Goal: Task Accomplishment & Management: Use online tool/utility

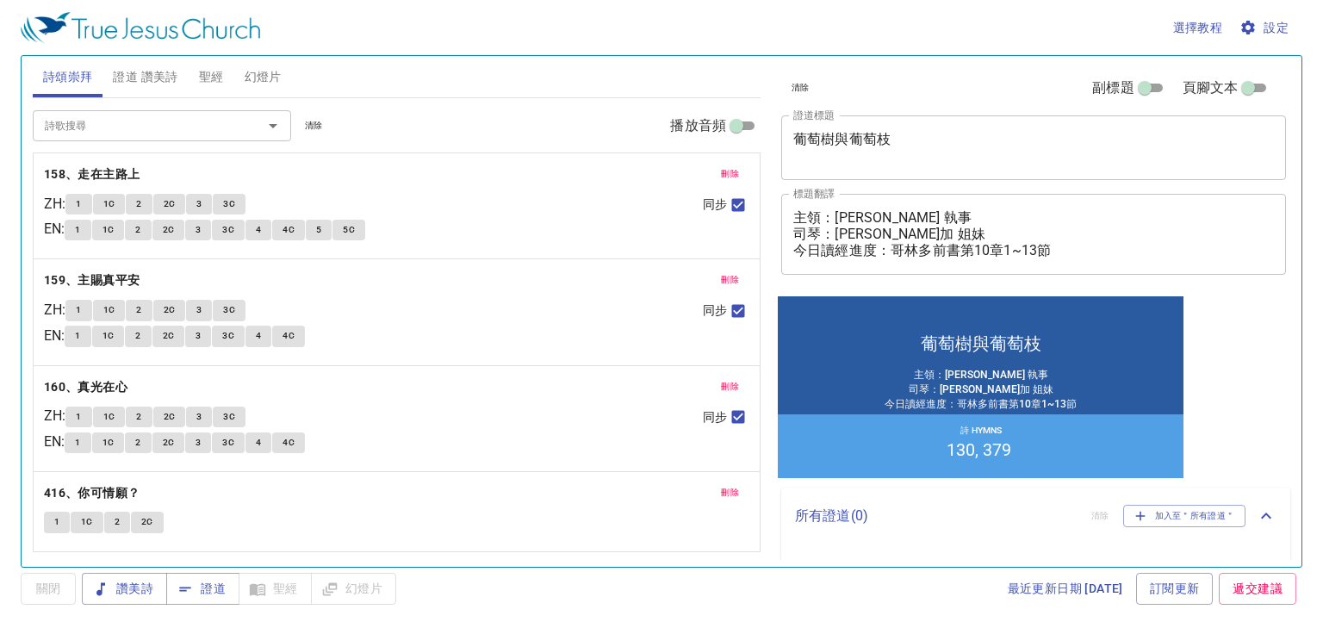
click at [729, 174] on span "刪除" at bounding box center [730, 174] width 18 height 16
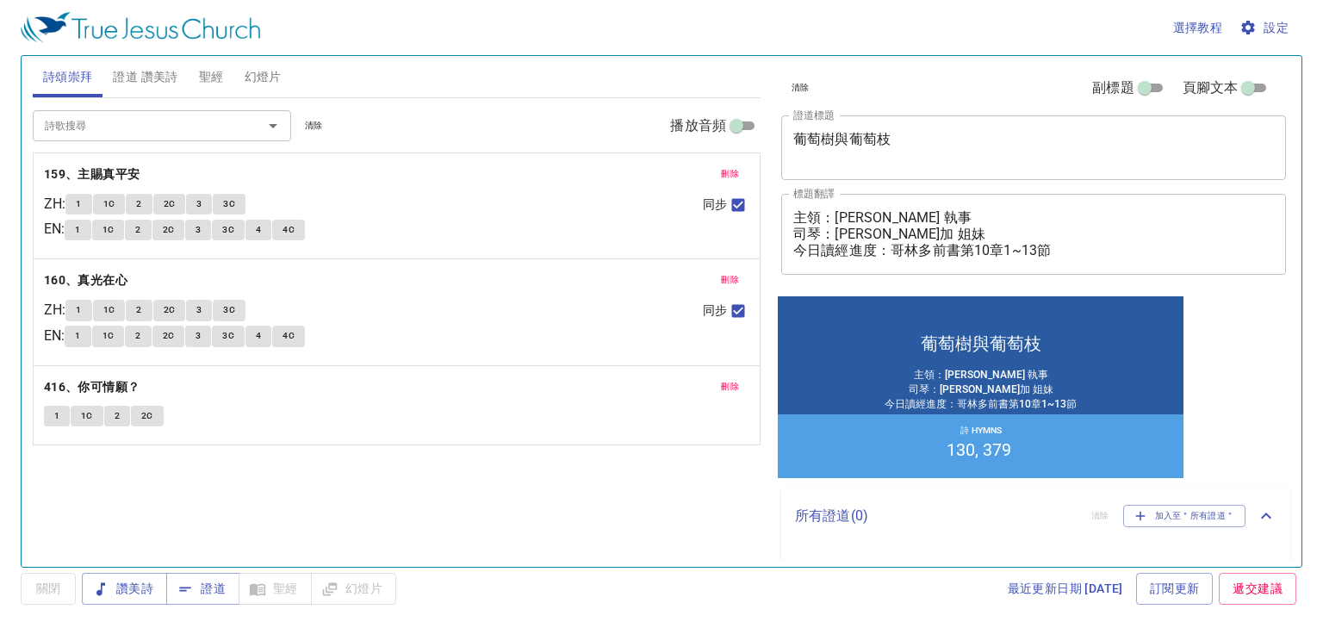
click at [729, 174] on span "刪除" at bounding box center [730, 174] width 18 height 16
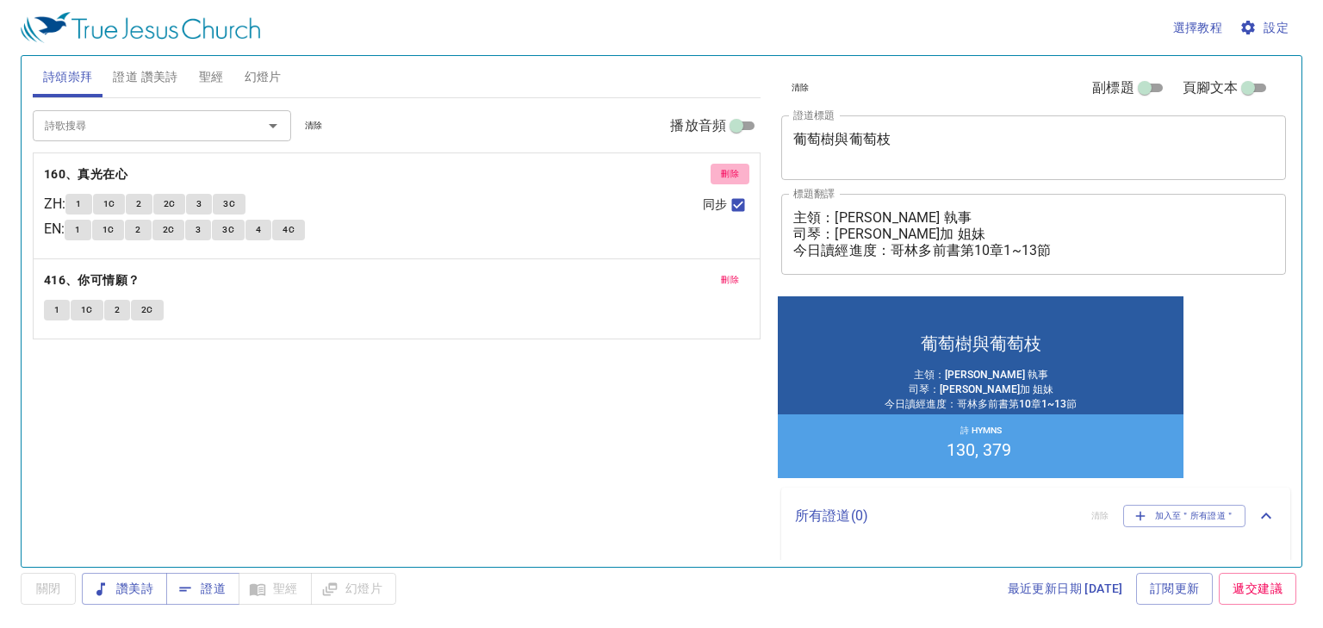
click at [729, 174] on span "刪除" at bounding box center [730, 174] width 18 height 16
click at [729, 272] on span "刪除" at bounding box center [730, 280] width 18 height 16
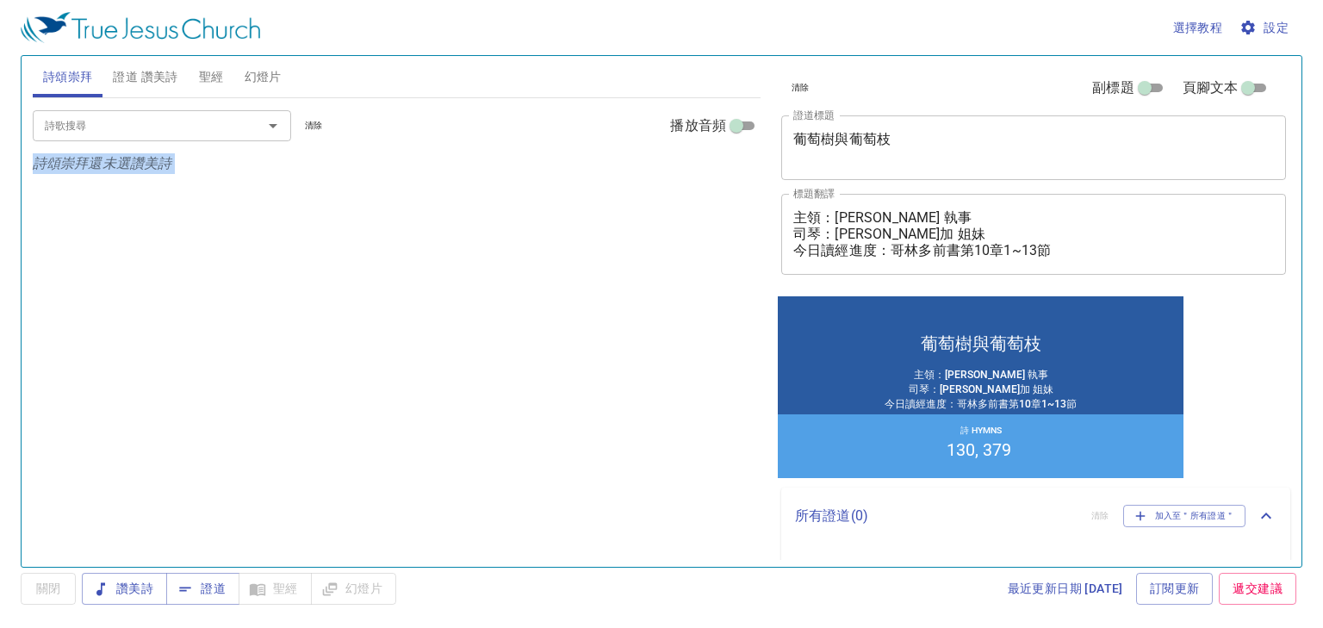
click at [729, 174] on div "詩歌搜尋 詩歌搜尋 清除 播放音頻 詩頌崇拜還未選讚美詩" at bounding box center [397, 325] width 728 height 454
click at [235, 116] on div "詩歌搜尋" at bounding box center [162, 125] width 258 height 30
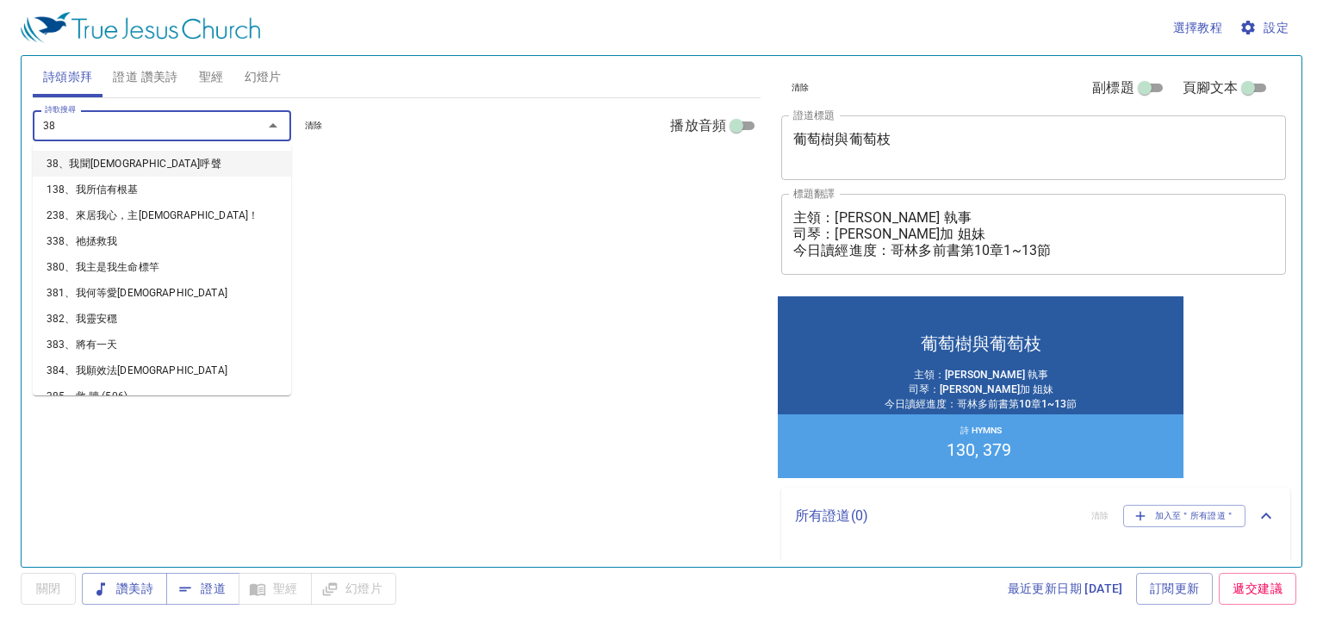
type input "389"
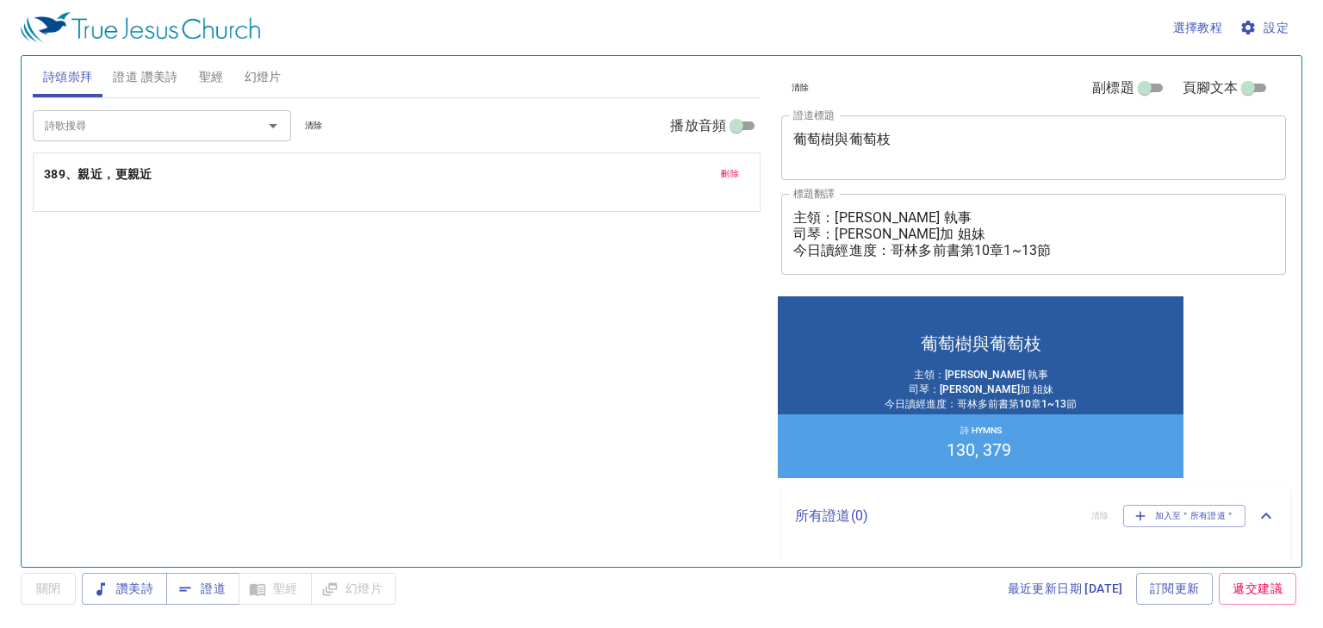
click at [245, 183] on p "389、親近，更親近" at bounding box center [396, 175] width 705 height 22
click at [206, 593] on span "證道" at bounding box center [203, 589] width 46 height 22
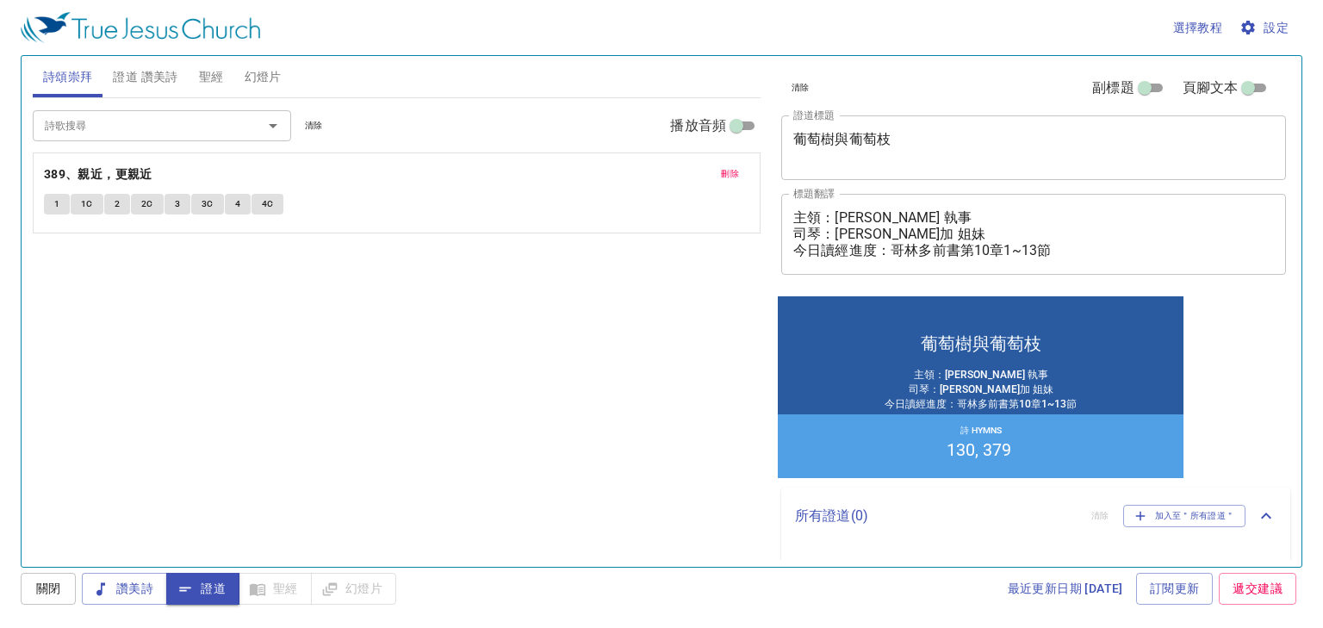
click at [183, 575] on button "證道" at bounding box center [202, 589] width 73 height 32
click at [127, 167] on b "389、親近，更親近" at bounding box center [98, 175] width 109 height 22
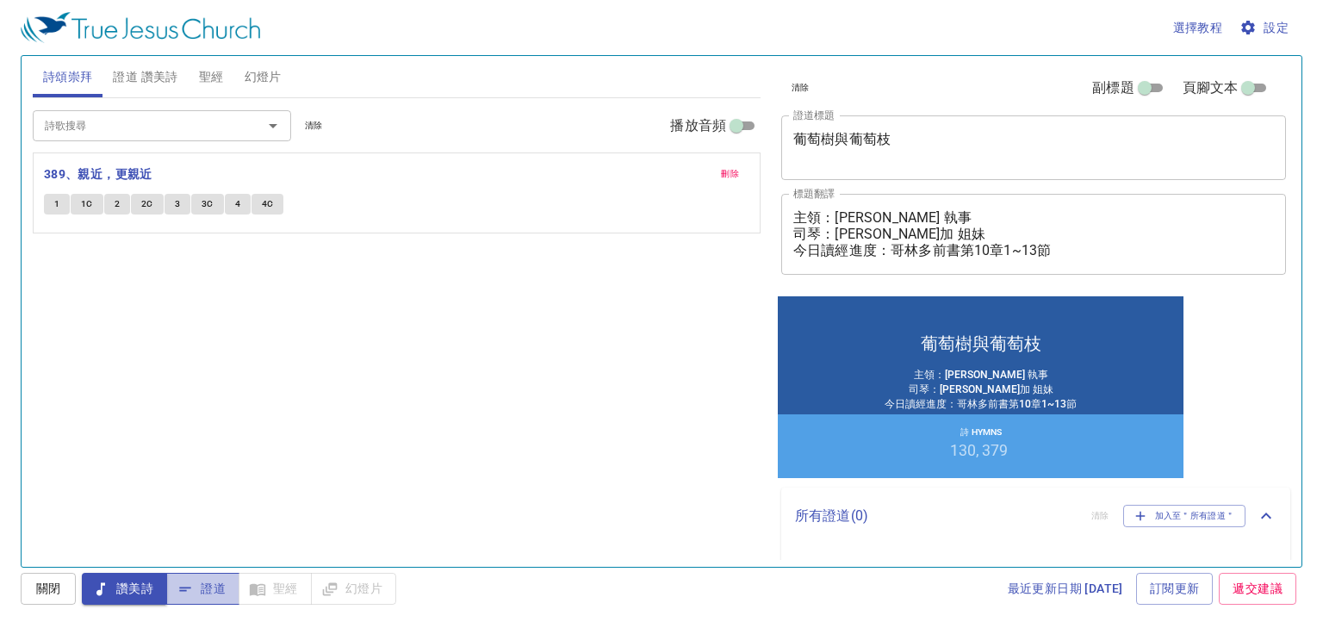
click at [0, 0] on span "證道" at bounding box center [0, 0] width 0 height 0
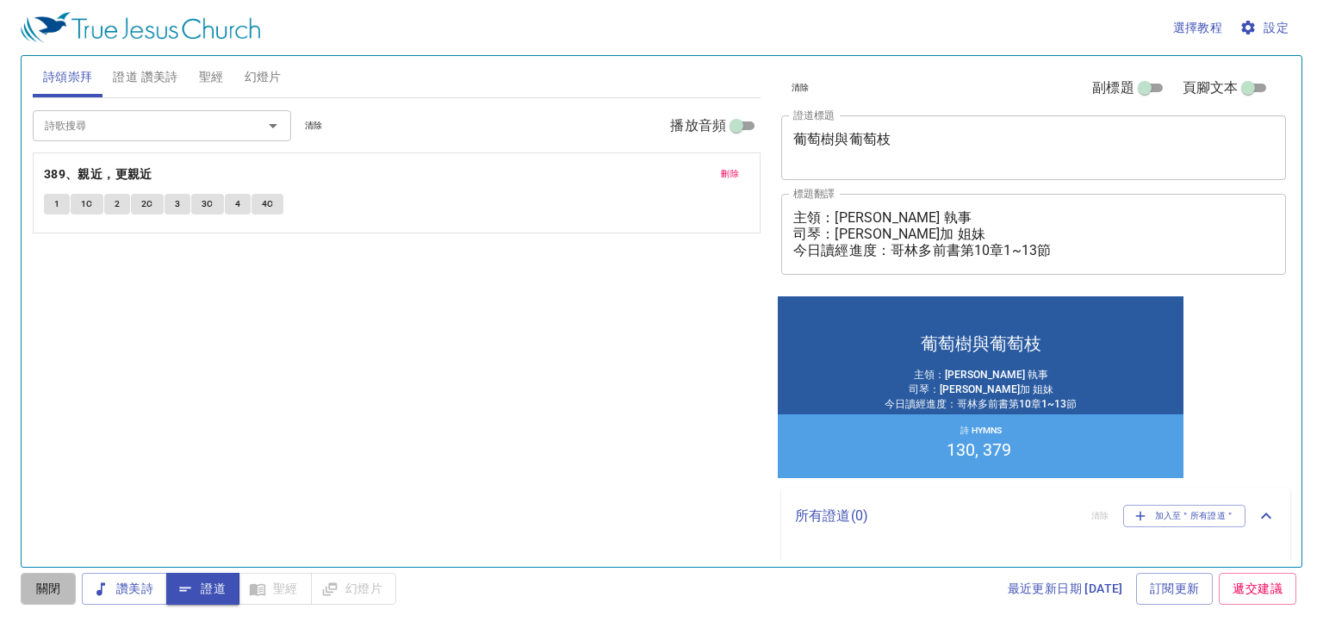
click at [41, 589] on span "關閉" at bounding box center [48, 589] width 28 height 22
click at [0, 0] on span "證道" at bounding box center [0, 0] width 0 height 0
drag, startPoint x: 211, startPoint y: 145, endPoint x: 133, endPoint y: 127, distance: 79.4
click at [211, 145] on div "詩歌搜尋 詩歌搜尋 清除 播放音頻" at bounding box center [397, 125] width 728 height 55
click at [110, 174] on b "389、親近，更親近" at bounding box center [98, 175] width 109 height 22
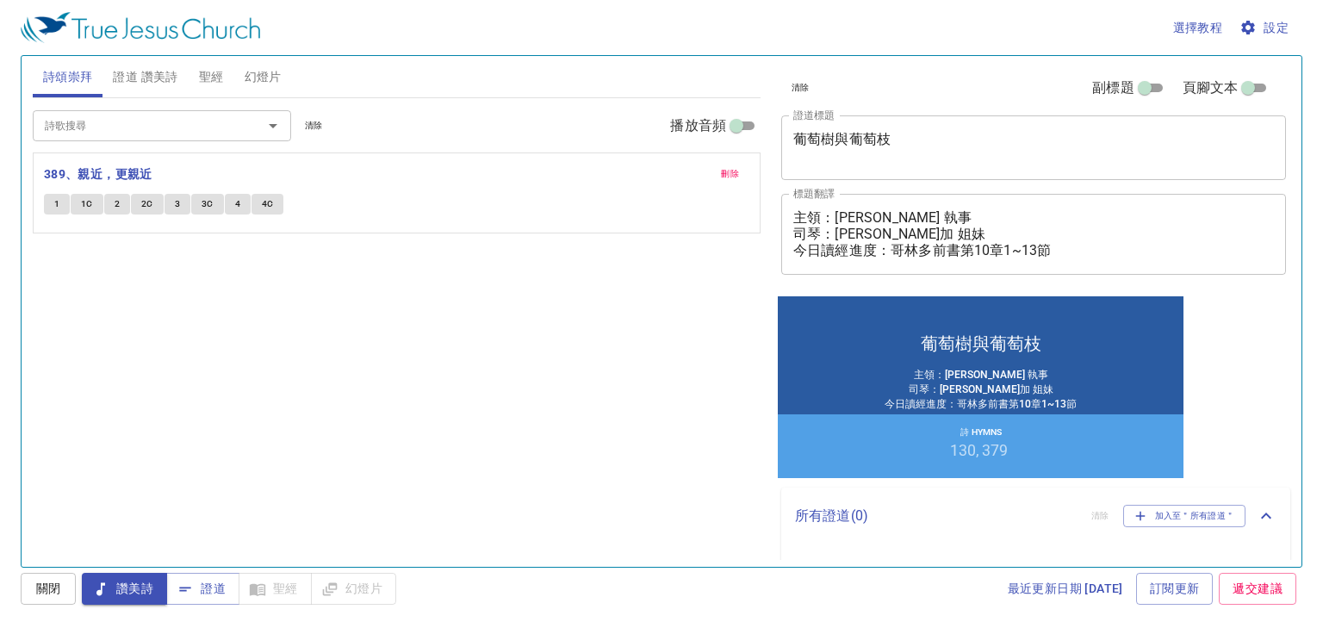
click at [46, 200] on button "1" at bounding box center [57, 204] width 26 height 21
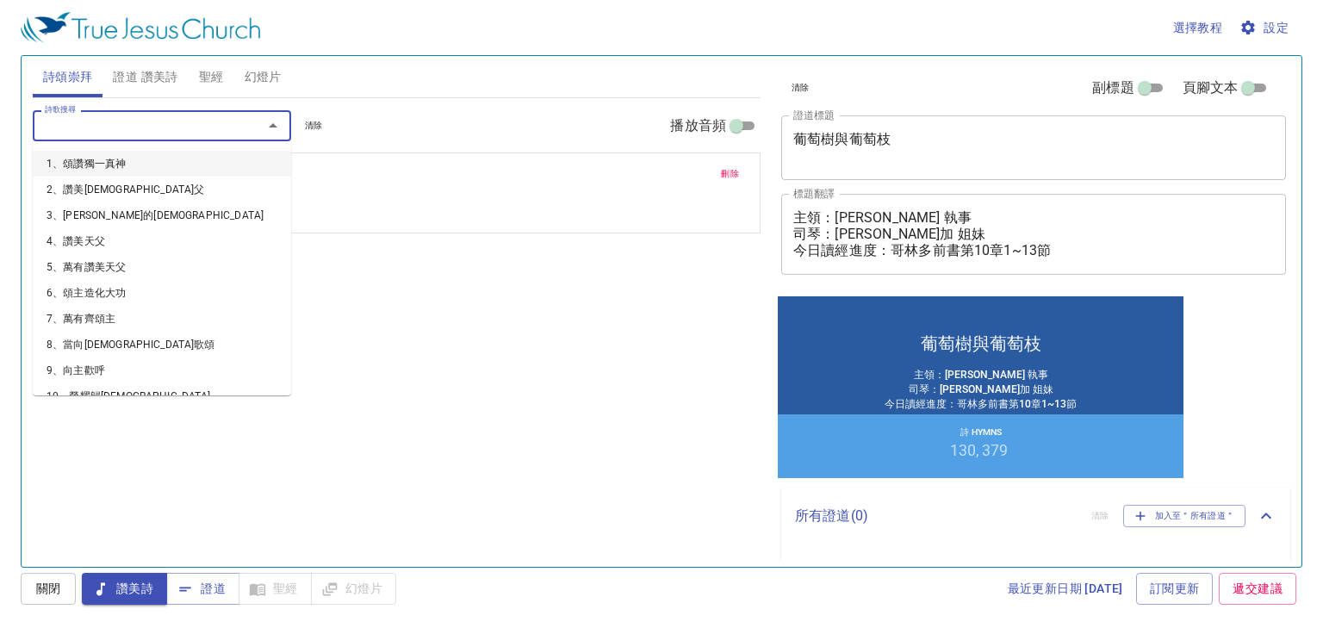
click at [141, 123] on input "詩歌搜尋" at bounding box center [136, 125] width 197 height 20
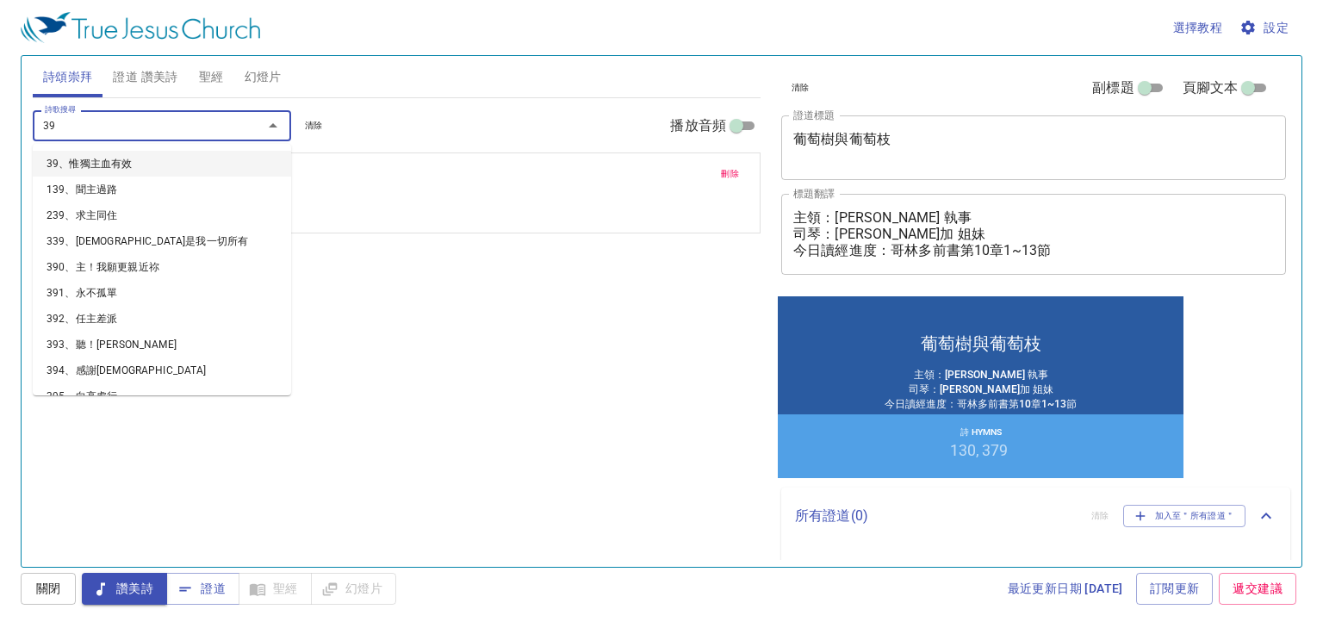
type input "395"
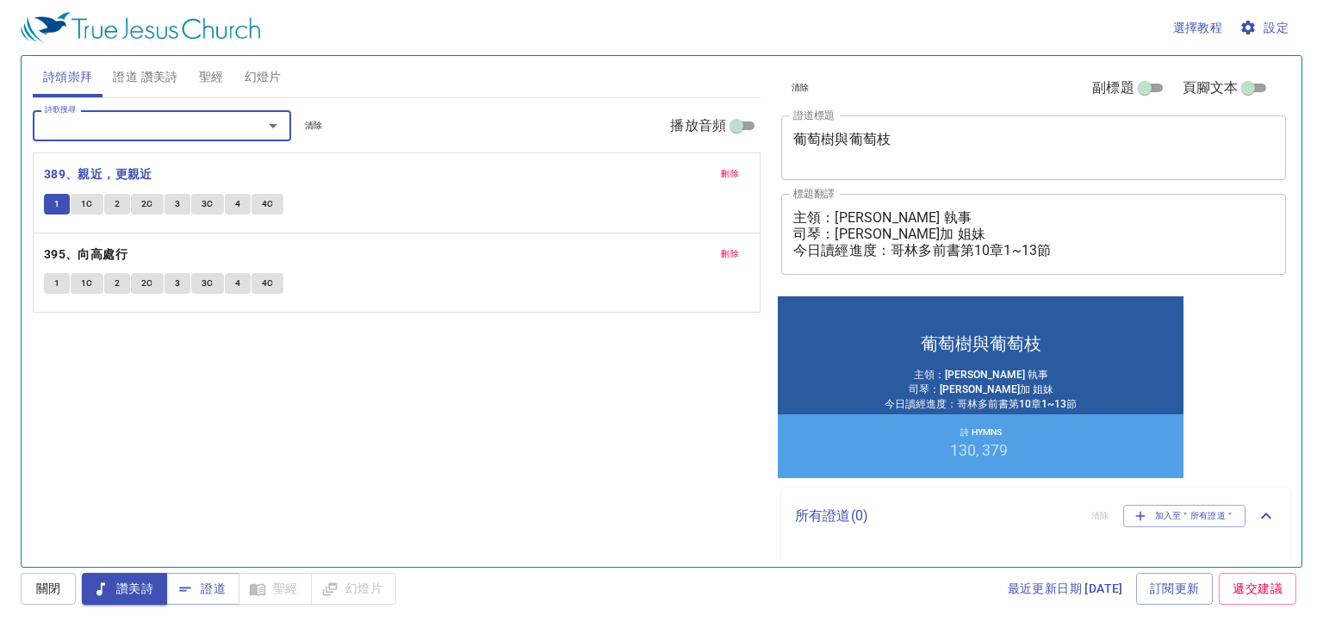
click at [140, 117] on input "詩歌搜尋" at bounding box center [136, 125] width 197 height 20
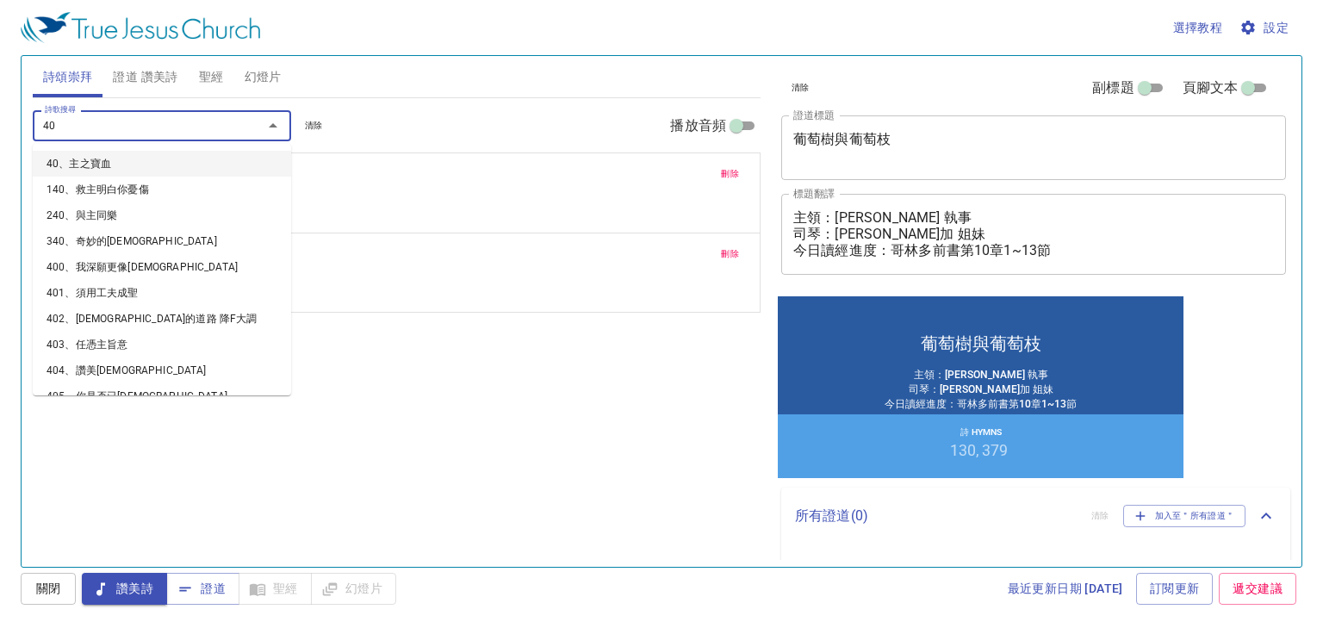
type input "400"
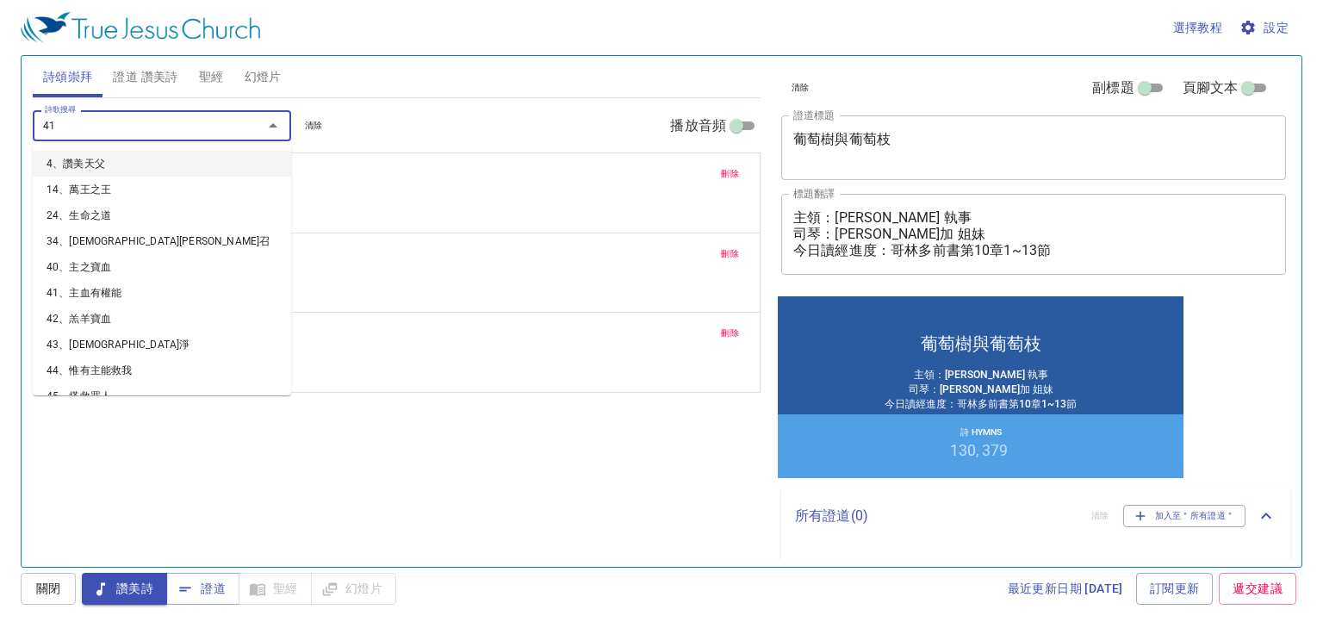
type input "419"
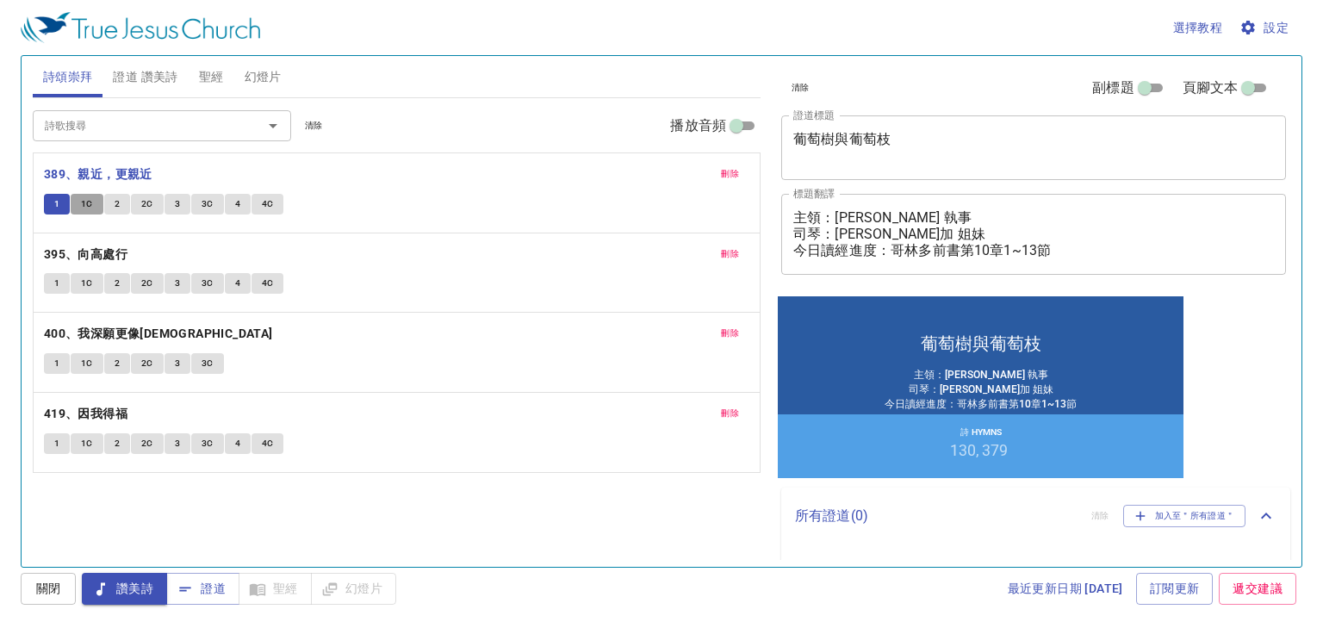
click at [90, 206] on span "1C" at bounding box center [87, 204] width 12 height 16
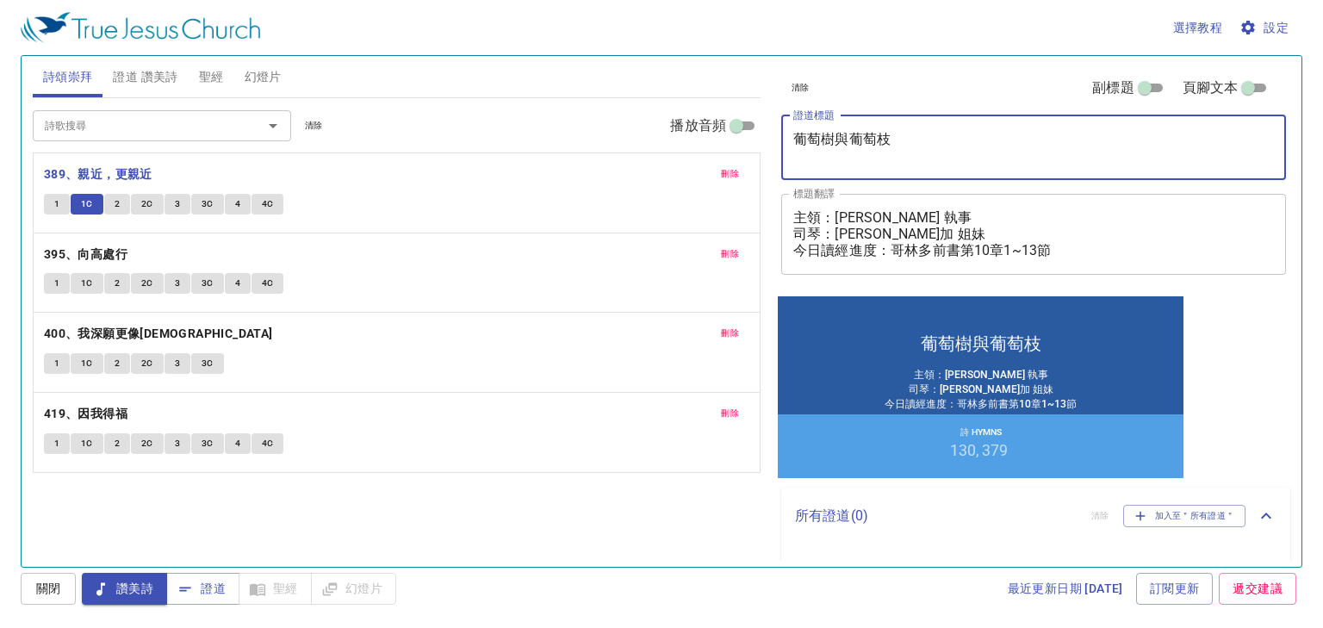
drag, startPoint x: 907, startPoint y: 136, endPoint x: 785, endPoint y: 143, distance: 121.6
click at [788, 144] on div "葡萄樹與葡萄枝 x 證道標題" at bounding box center [1033, 147] width 505 height 65
paste textarea "113學年度年末特別聚會 暨114學年度開學典禮"
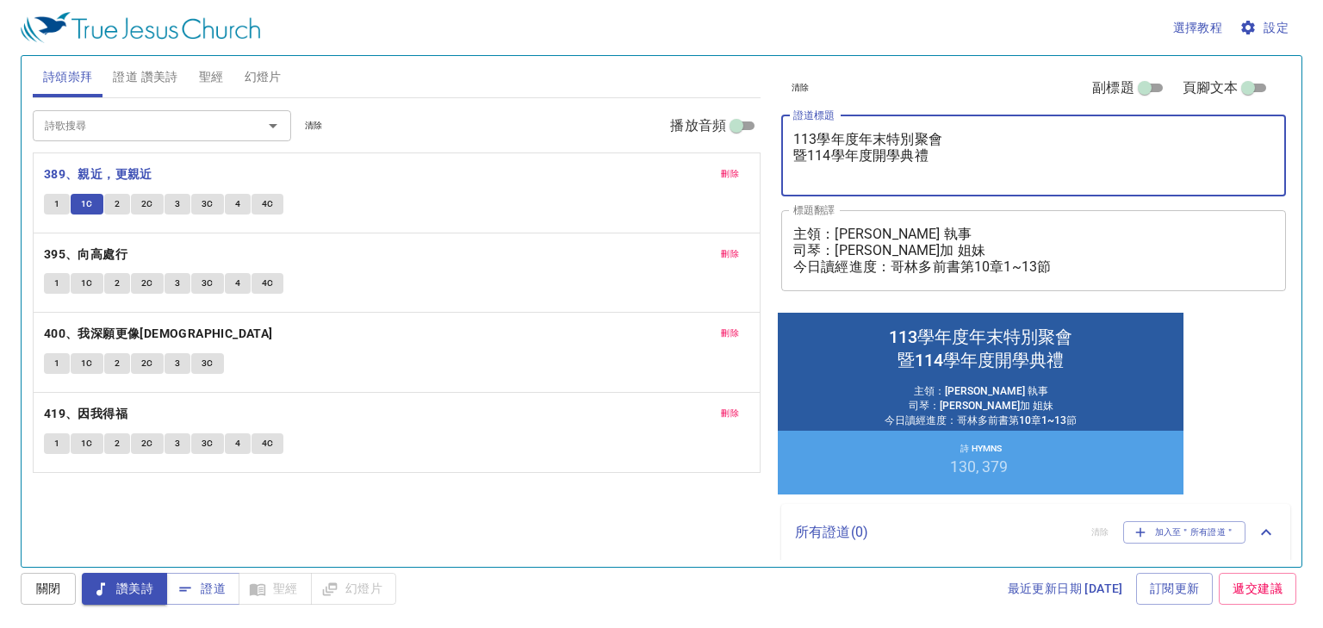
type textarea "113學年度年末特別聚會 暨114學年度開學典禮"
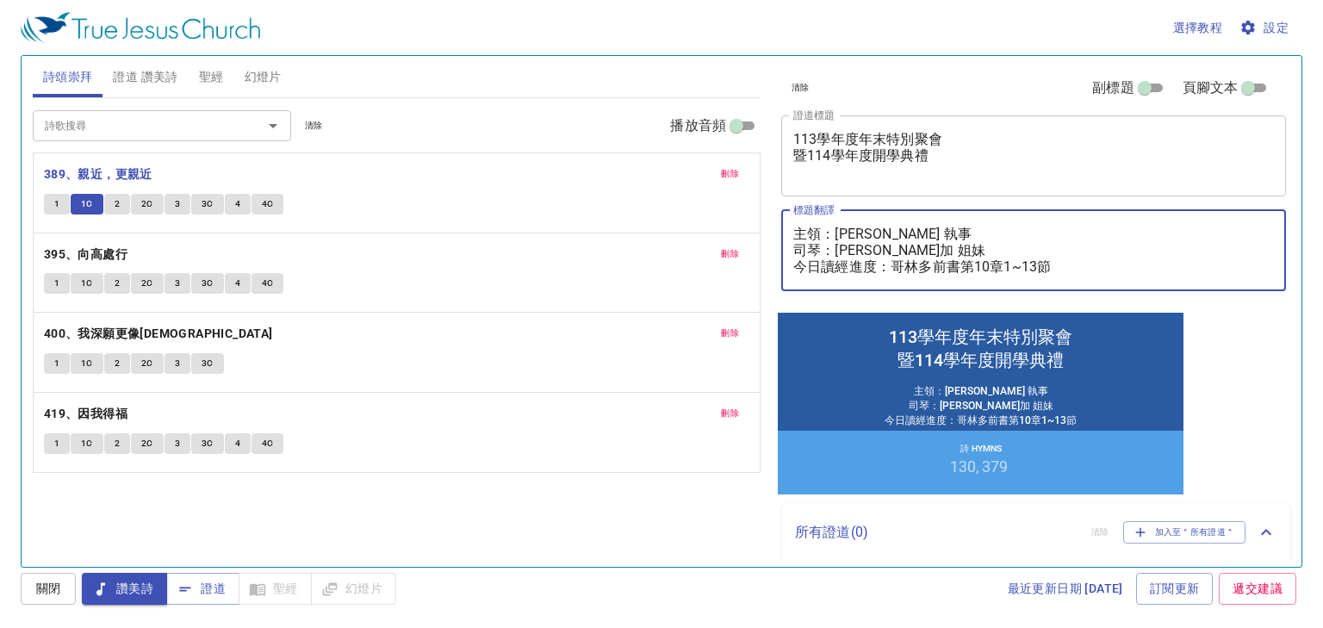
drag, startPoint x: 867, startPoint y: 245, endPoint x: 731, endPoint y: 248, distance: 136.1
click at [731, 248] on div "詩頌崇拜 證道 讚美詩 聖經 幻燈片 詩歌搜尋 詩歌搜尋 清除 播放音頻 刪除 389、親近，更親近 1 1C 2 2C 3 3C 4 4C 刪除 395、向…" at bounding box center [661, 304] width 1271 height 511
click at [882, 233] on textarea "主領：謝文欽 執事 今日讀經進度：哥林多前書第10章1~13節" at bounding box center [1033, 250] width 481 height 49
click at [910, 227] on textarea "主領：謝文欽 執事 今日讀經進度：哥林多前書第10章1~13節" at bounding box center [1033, 250] width 481 height 49
click at [124, 205] on button "2" at bounding box center [117, 204] width 26 height 21
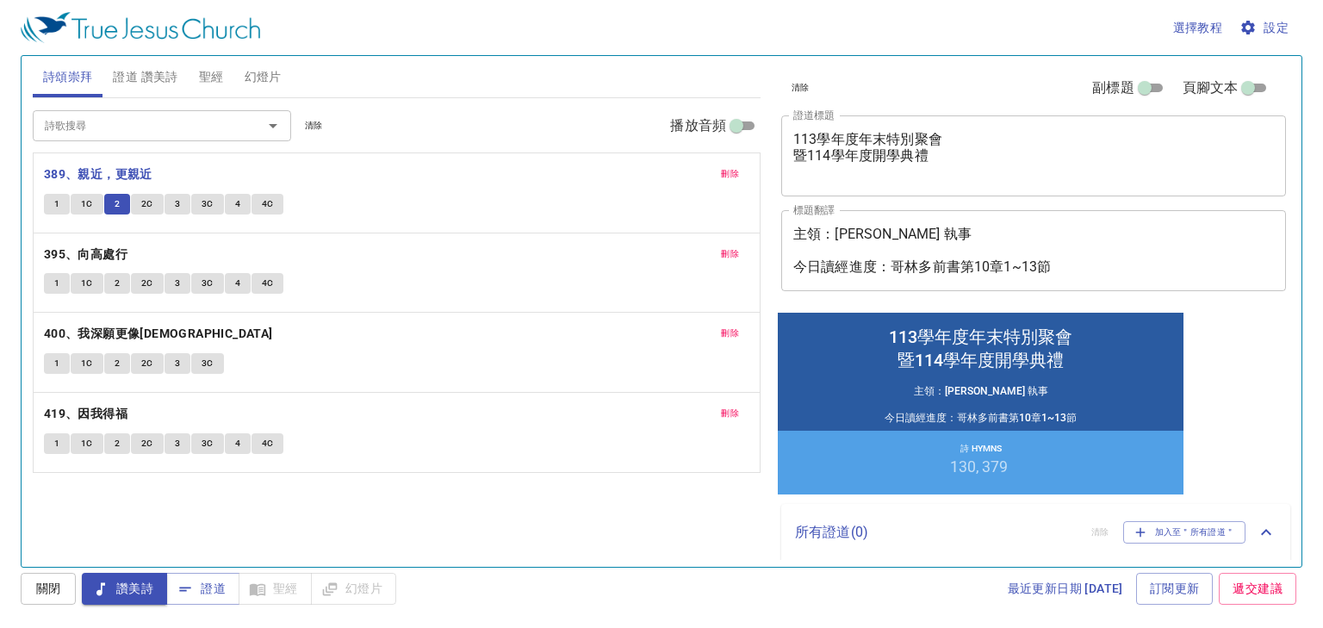
click at [887, 233] on textarea "主領：謝文欽 執事 今日讀經進度：哥林多前書第10章1~13節" at bounding box center [1033, 250] width 481 height 49
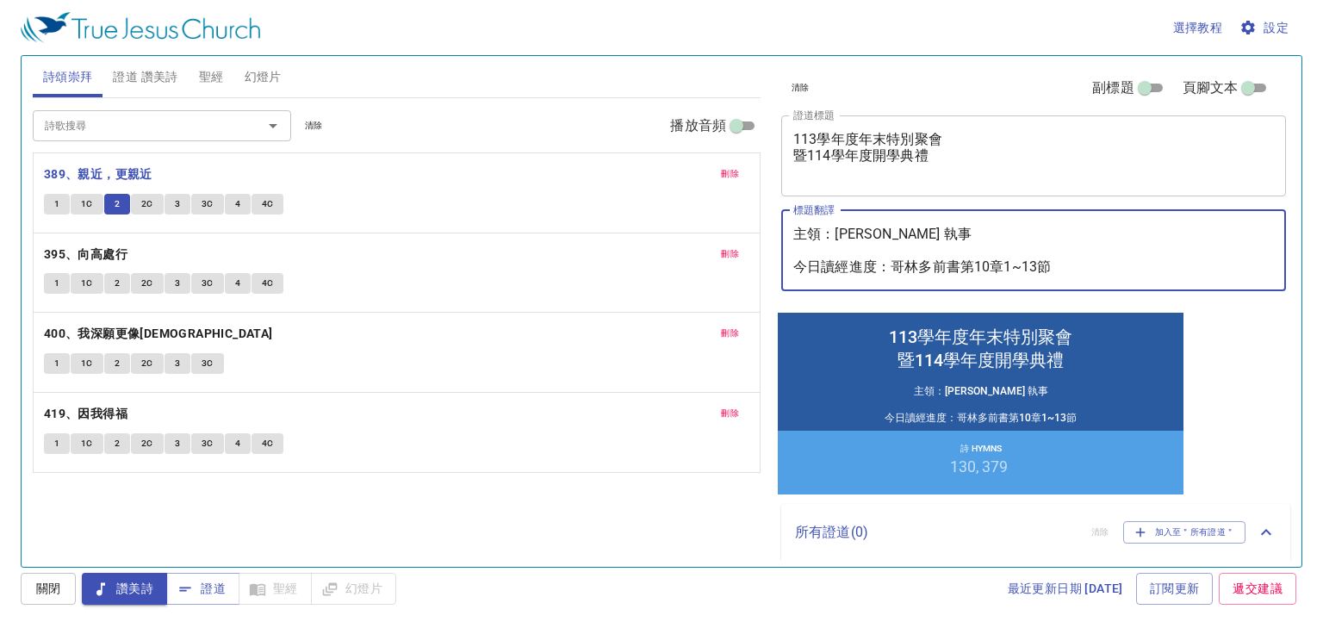
click at [910, 233] on textarea "主領：謝文欽 執事 今日讀經進度：哥林多前書第10章1~13節" at bounding box center [1033, 250] width 481 height 49
click at [992, 266] on textarea "主領：李世光 弟兄 今日讀經進度：哥林多前書第10章1~13節" at bounding box center [1033, 250] width 481 height 49
drag, startPoint x: 893, startPoint y: 265, endPoint x: 1075, endPoint y: 273, distance: 181.9
click at [1075, 273] on textarea "主領：[PERSON_NAME] 今日讀經進度：哥林多前書第10章14~33節" at bounding box center [1033, 250] width 481 height 49
type textarea "主領：[PERSON_NAME] 今日讀經進度：哥林多前書第10章14~33節"
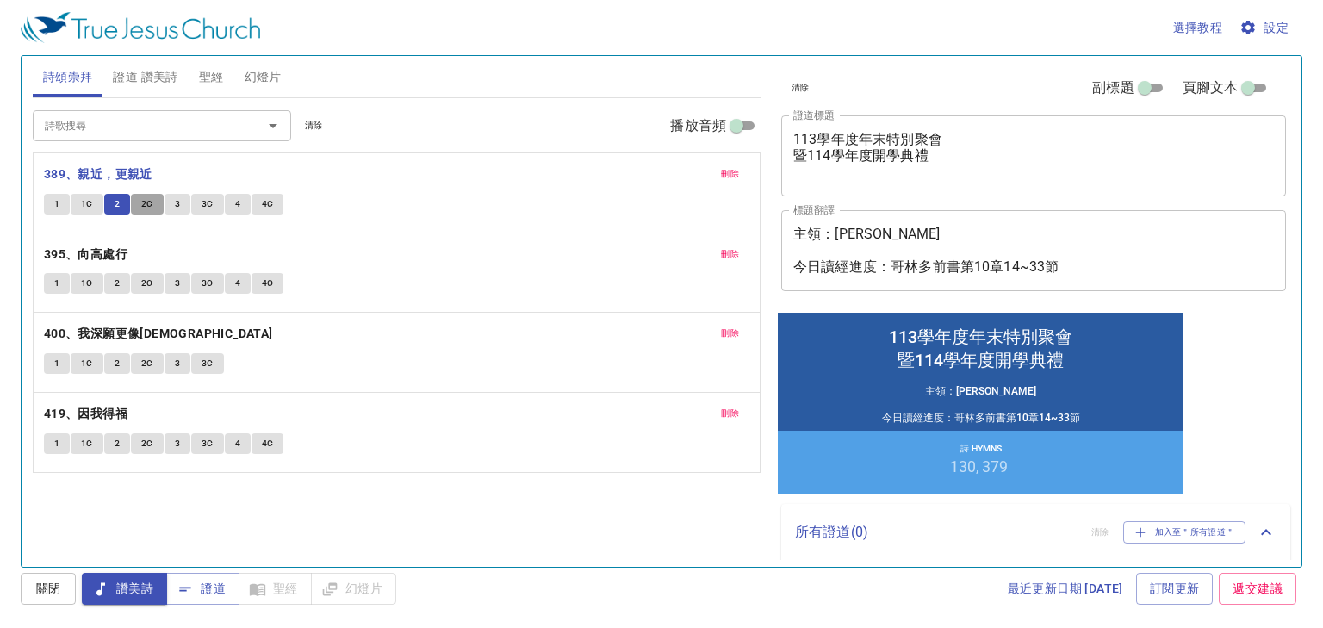
click at [145, 202] on span "2C" at bounding box center [147, 204] width 12 height 16
click at [993, 96] on div "清除 副標題 頁腳文本" at bounding box center [1026, 87] width 505 height 41
click at [179, 206] on button "3" at bounding box center [178, 204] width 26 height 21
click at [637, 213] on div "1 1C 2 2C 3 3C 4 4C" at bounding box center [396, 206] width 705 height 25
click at [214, 206] on button "3C" at bounding box center [207, 204] width 33 height 21
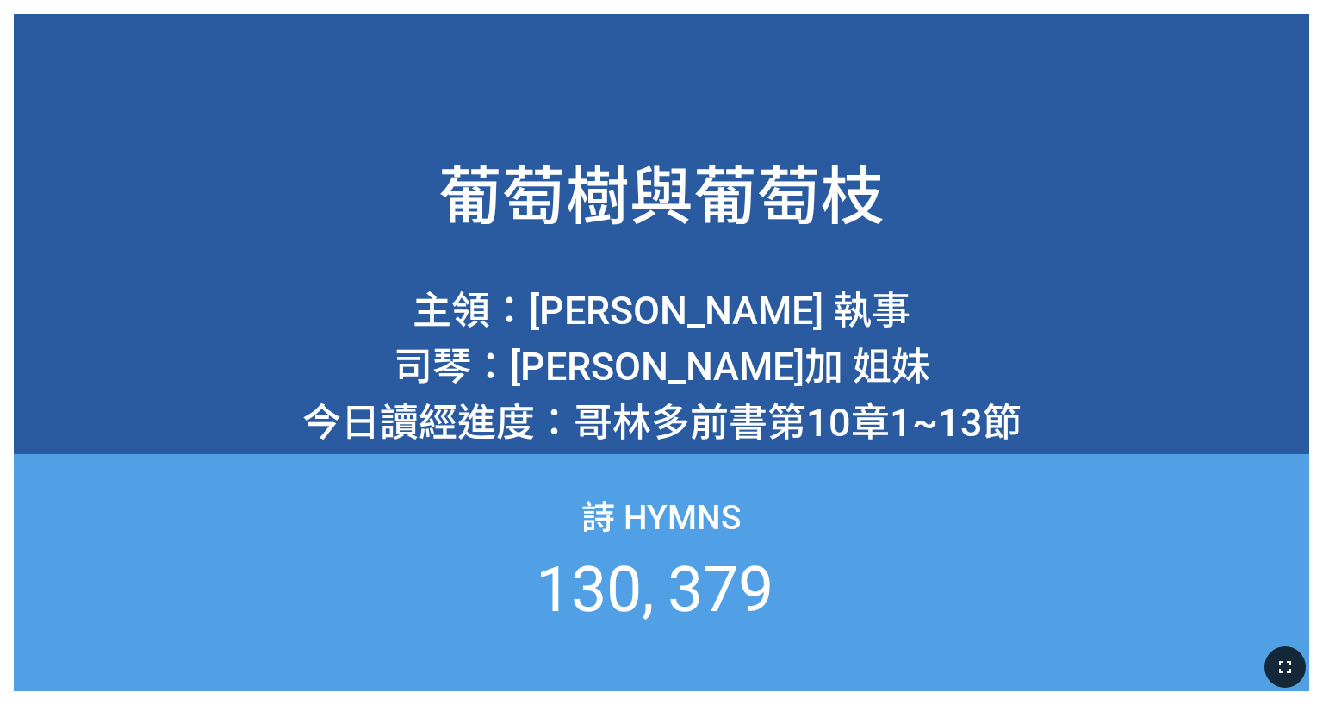
click at [1301, 659] on button "button" at bounding box center [1284, 666] width 41 height 41
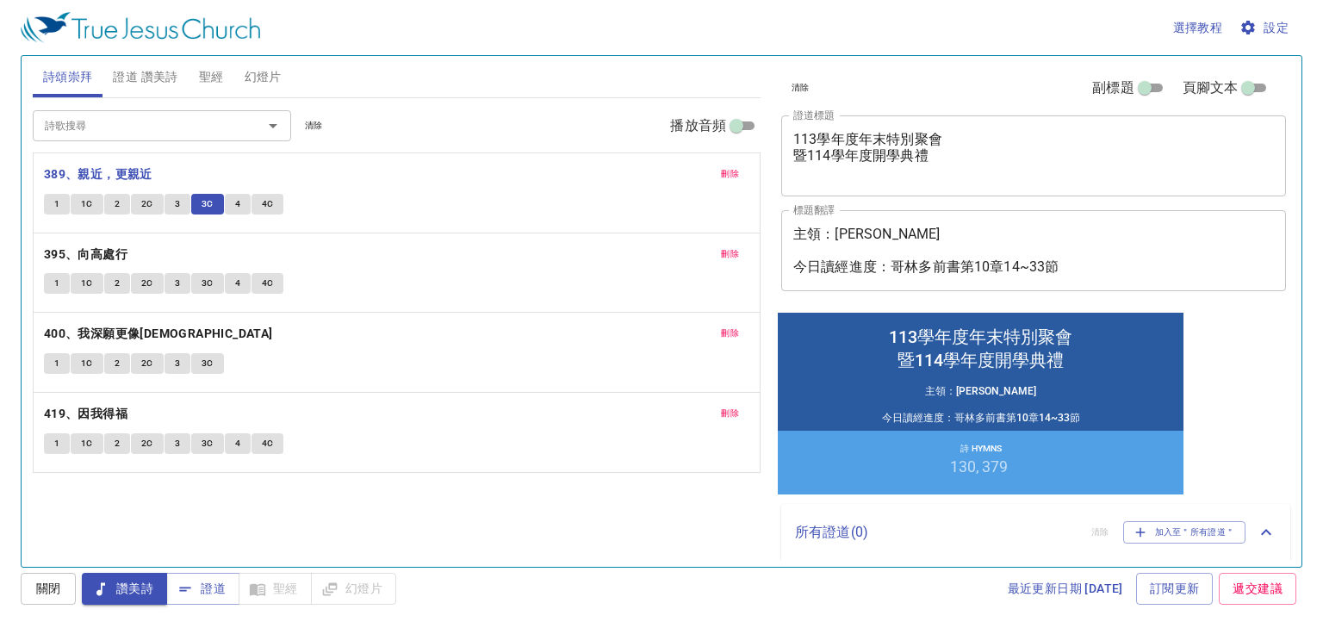
click at [235, 202] on span "4" at bounding box center [237, 204] width 5 height 16
click at [515, 261] on p "395、向高處行" at bounding box center [396, 255] width 705 height 22
click at [263, 220] on div "刪除 389、親近，更親近 1 1C 2 2C 3 3C 4 4C" at bounding box center [397, 192] width 726 height 79
click at [263, 209] on span "4C" at bounding box center [268, 204] width 12 height 16
click at [522, 164] on p "389、親近，更親近" at bounding box center [396, 175] width 705 height 22
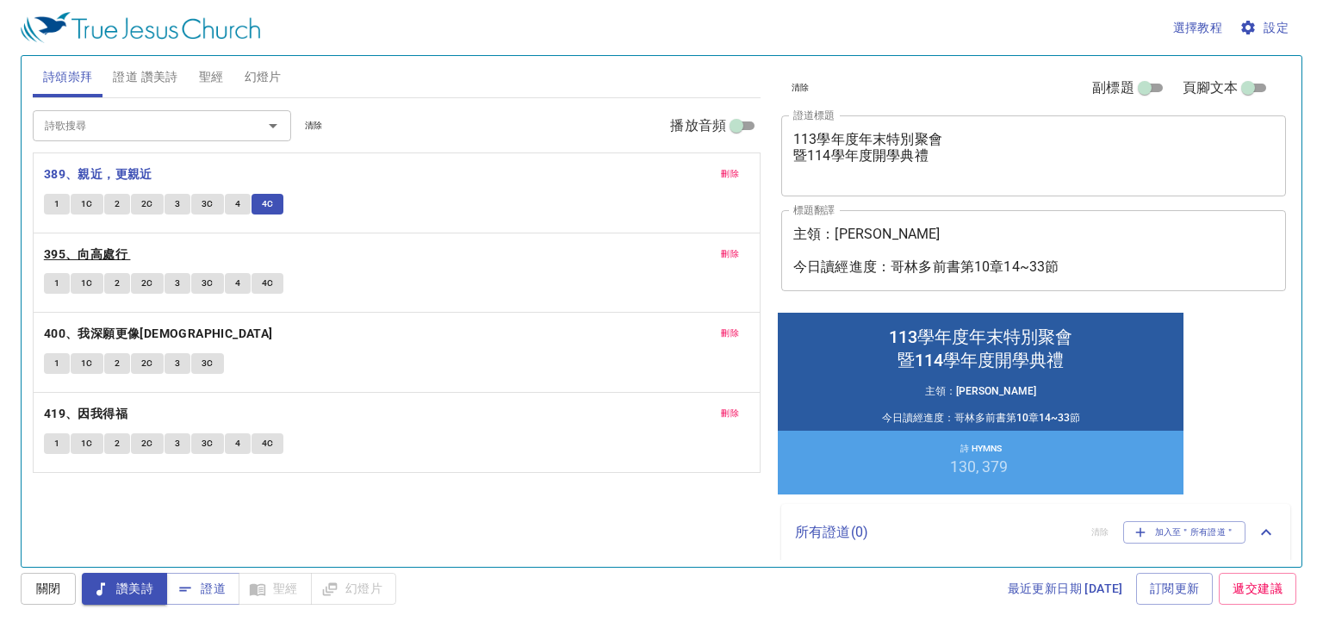
click at [99, 247] on b "395、向高處行" at bounding box center [86, 255] width 84 height 22
click at [58, 284] on span "1" at bounding box center [56, 284] width 5 height 16
click at [494, 316] on div "刪除 400、我深願更像耶穌 1 1C 2 2C 3 3C" at bounding box center [397, 352] width 726 height 79
click at [90, 278] on span "1C" at bounding box center [87, 284] width 12 height 16
click at [116, 287] on span "2" at bounding box center [117, 284] width 5 height 16
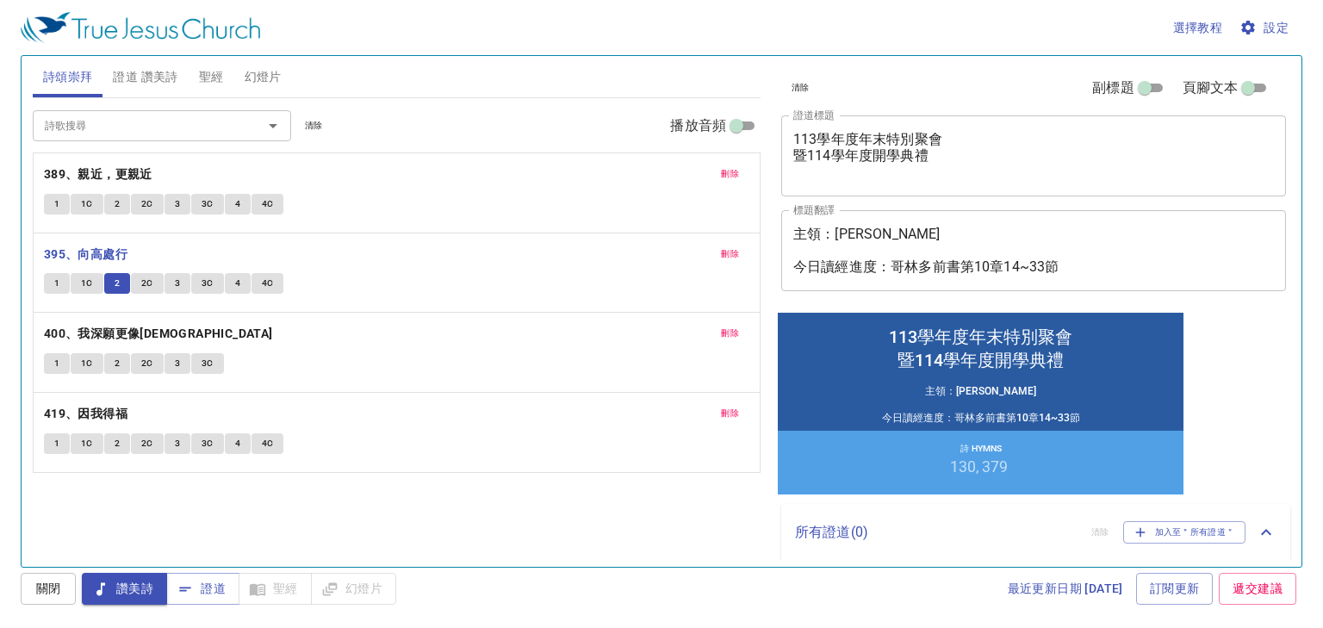
click at [151, 279] on span "2C" at bounding box center [147, 284] width 12 height 16
click at [183, 282] on button "3" at bounding box center [178, 283] width 26 height 21
click at [209, 284] on span "3C" at bounding box center [208, 284] width 12 height 16
click at [1031, 96] on div "清除 副標題 頁腳文本" at bounding box center [1026, 87] width 505 height 41
click at [245, 278] on button "4" at bounding box center [238, 283] width 26 height 21
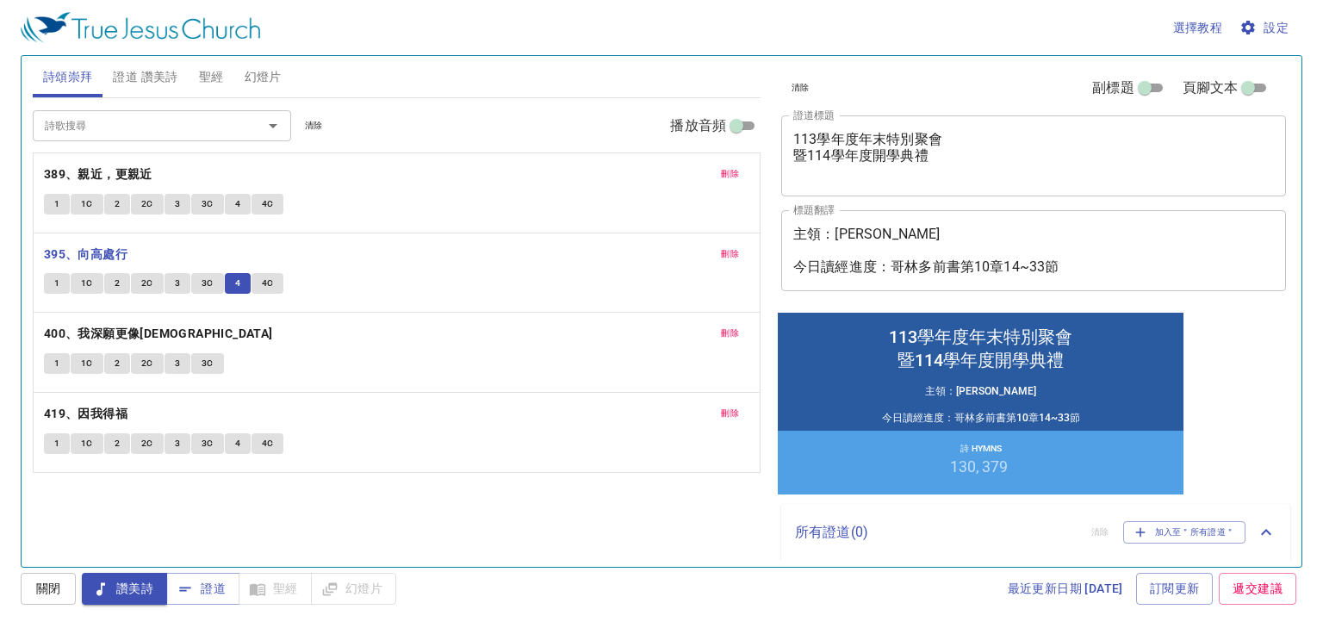
click at [1000, 102] on div "清除 副標題 頁腳文本" at bounding box center [1026, 87] width 505 height 41
click at [276, 279] on button "4C" at bounding box center [267, 283] width 33 height 21
click at [459, 250] on p "395、向高處行" at bounding box center [396, 255] width 705 height 22
click at [148, 329] on b "400、我深願更像[DEMOGRAPHIC_DATA]" at bounding box center [158, 334] width 229 height 22
click at [152, 67] on span "證道 讚美詩" at bounding box center [145, 77] width 65 height 22
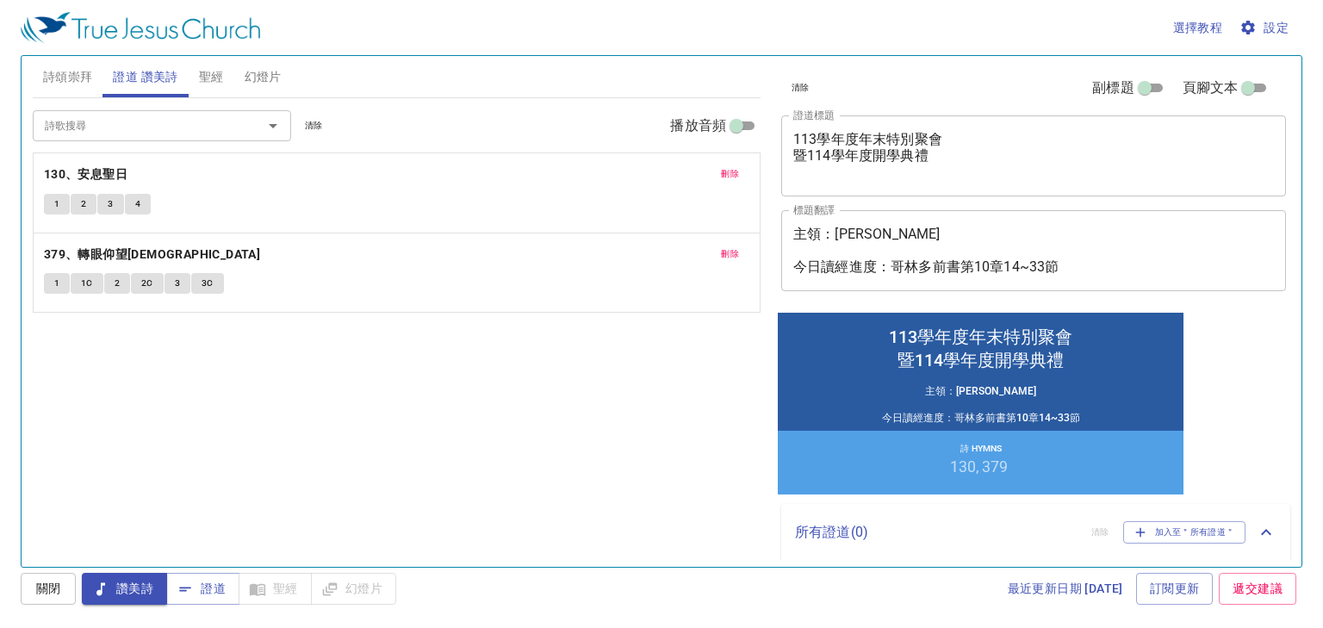
click at [741, 165] on button "刪除" at bounding box center [730, 174] width 39 height 21
click at [741, 244] on button "刪除" at bounding box center [730, 254] width 39 height 21
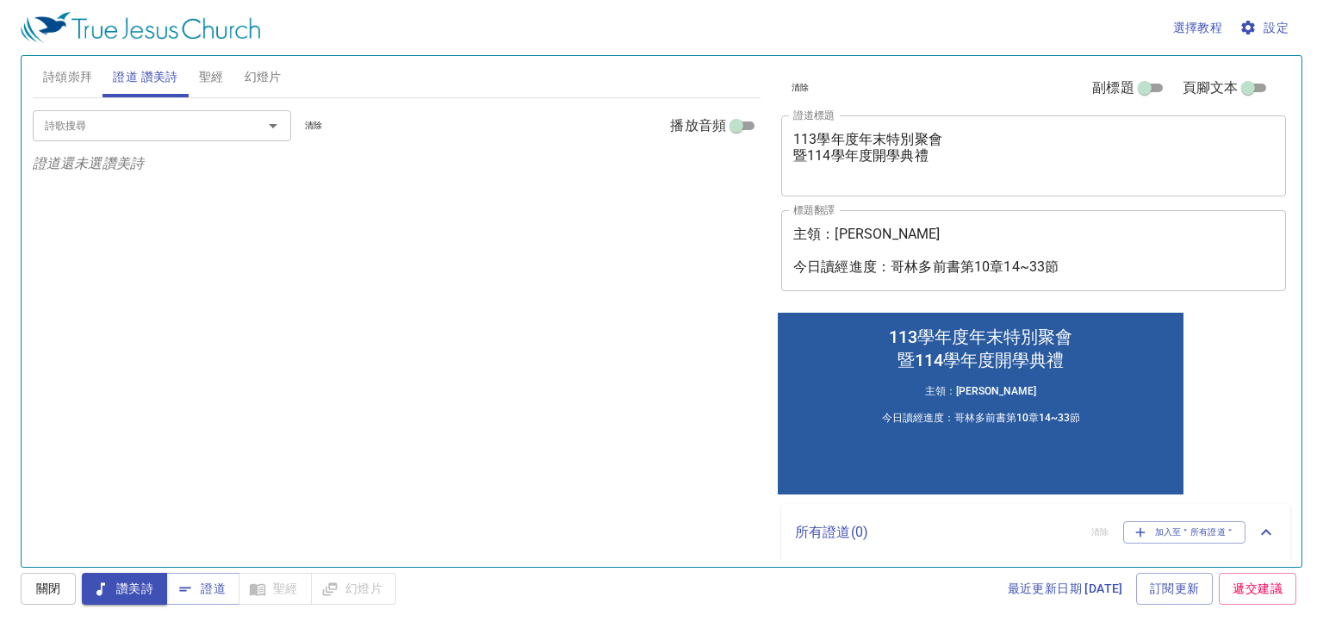
click at [199, 122] on input "詩歌搜尋" at bounding box center [136, 125] width 197 height 20
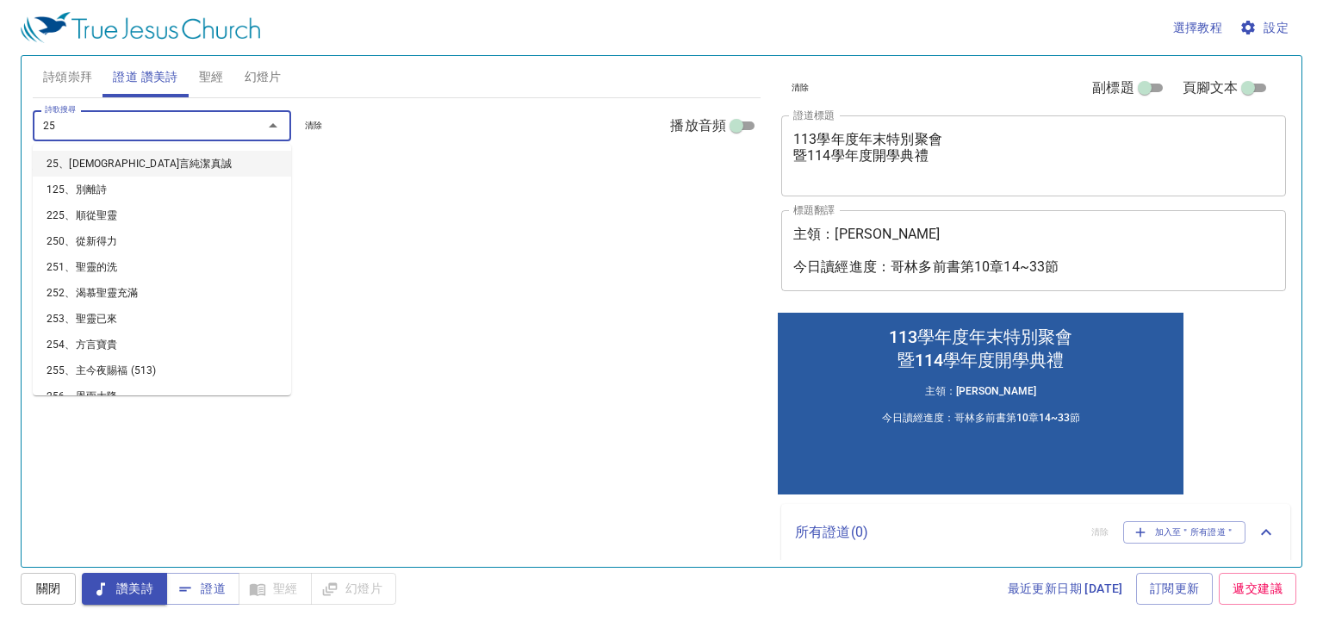
type input "250"
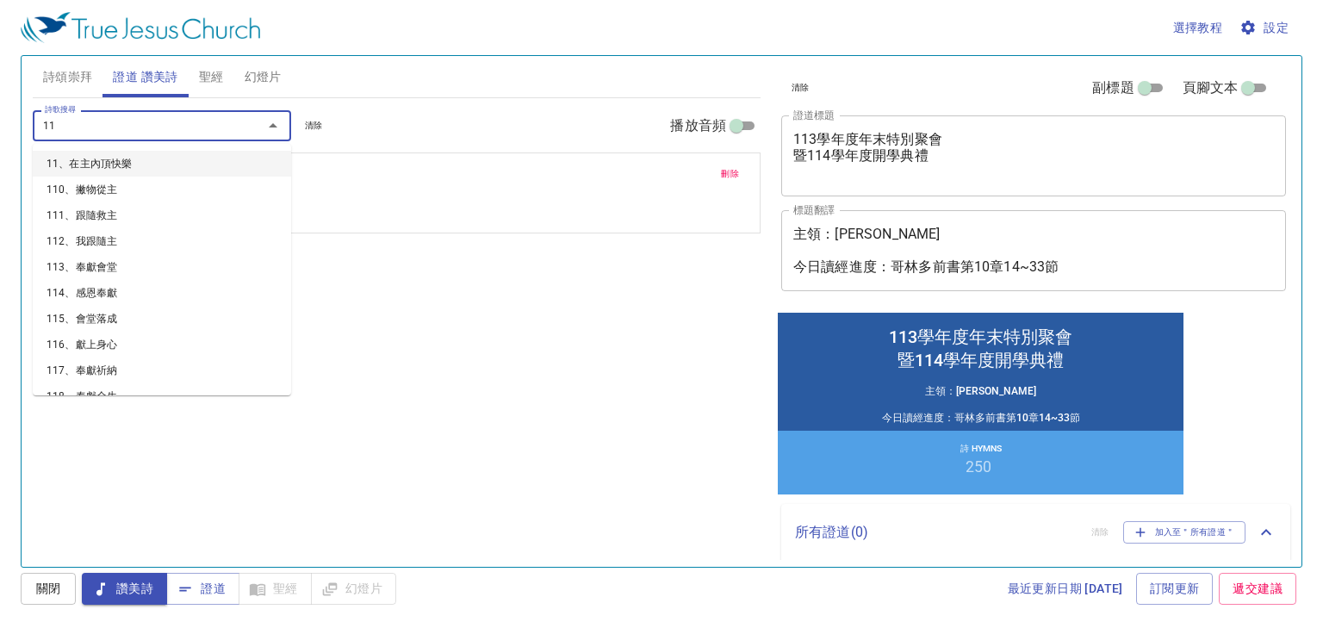
type input "119"
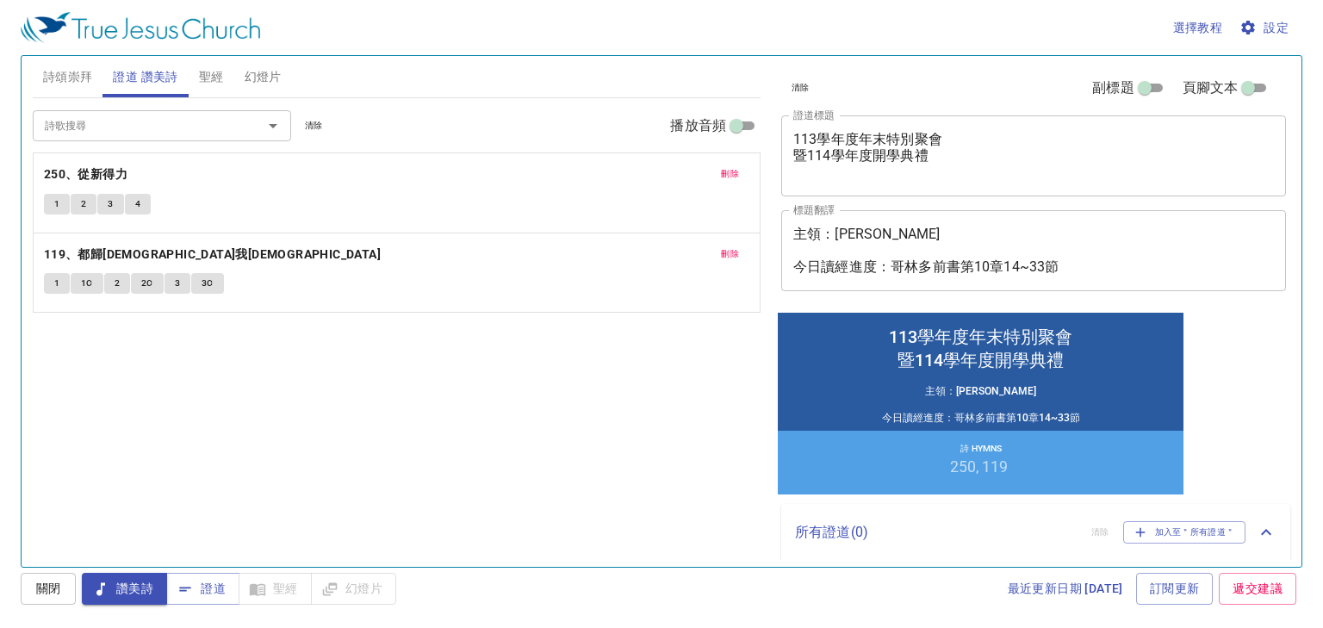
click at [389, 261] on p "119、都歸[DEMOGRAPHIC_DATA]我[DEMOGRAPHIC_DATA]" at bounding box center [396, 255] width 705 height 22
click at [92, 91] on button "詩頌崇拜" at bounding box center [68, 76] width 71 height 41
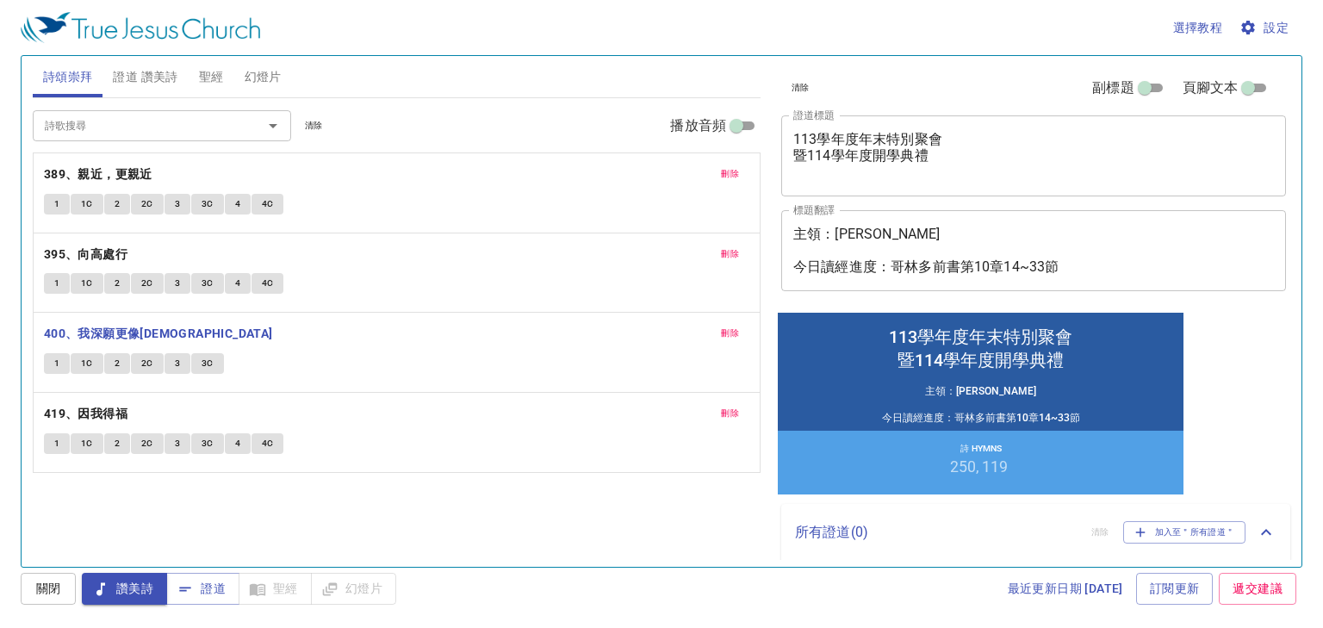
click at [59, 366] on span "1" at bounding box center [56, 364] width 5 height 16
click at [909, 248] on textarea "主領：[PERSON_NAME] 今日讀經進度：哥林多前書第10章14~33節" at bounding box center [1033, 250] width 481 height 49
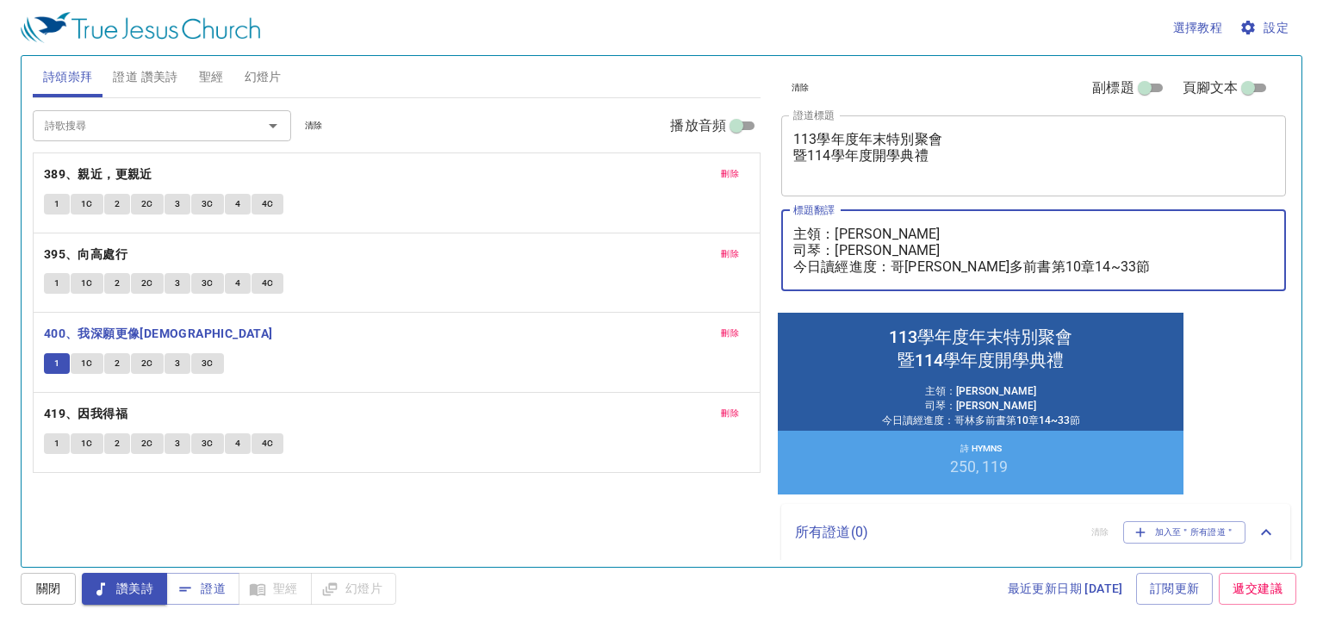
type textarea "主領：[PERSON_NAME] 司琴：[PERSON_NAME] 今日讀經進度：哥[PERSON_NAME]多前書第10章14~33節"
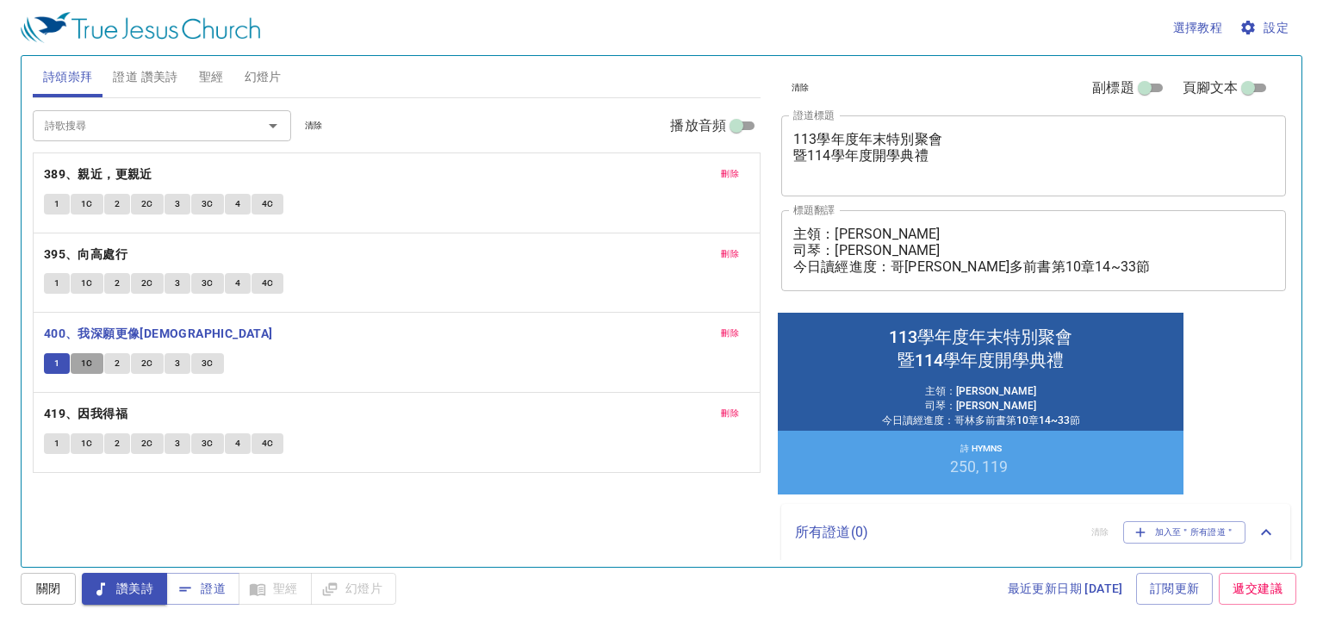
click at [100, 357] on button "1C" at bounding box center [87, 363] width 33 height 21
click at [118, 361] on span "2" at bounding box center [117, 364] width 5 height 16
click at [155, 363] on button "2C" at bounding box center [147, 363] width 33 height 21
click at [407, 320] on div "刪除 400、我深願更像耶穌 1 1C 2 2C 3 3C" at bounding box center [397, 352] width 726 height 79
click at [177, 360] on span "3" at bounding box center [177, 364] width 5 height 16
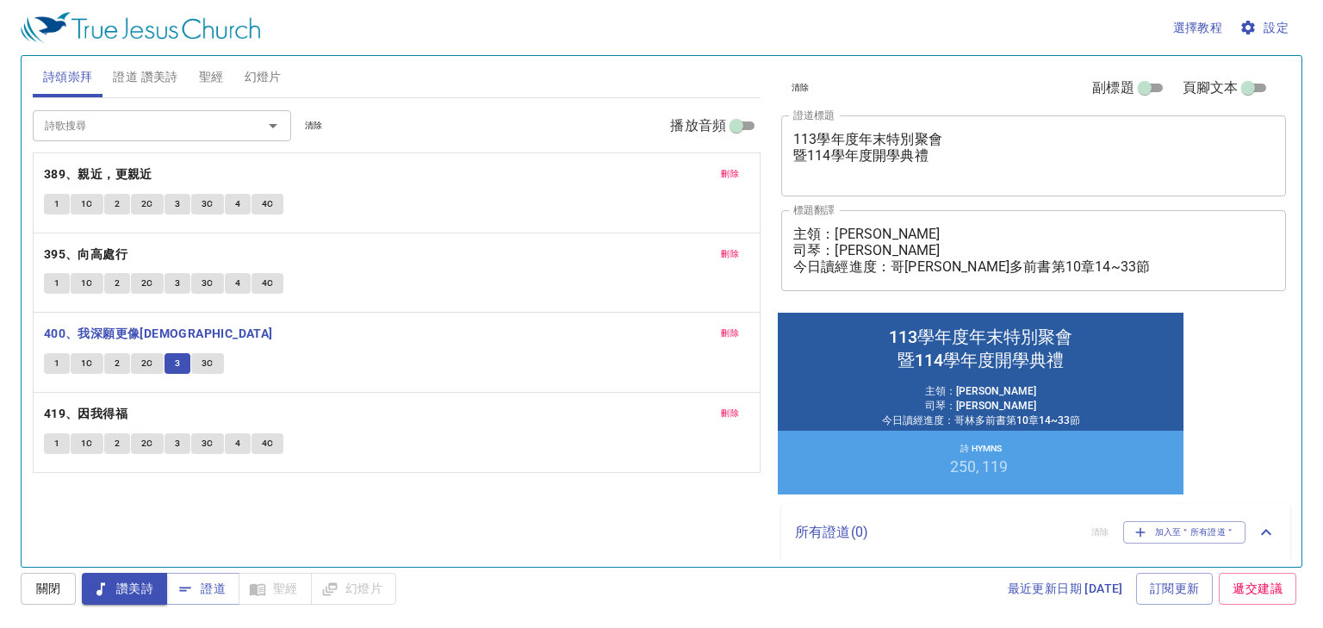
click at [214, 363] on button "3C" at bounding box center [207, 363] width 33 height 21
click at [79, 407] on b "419、因我得福" at bounding box center [86, 414] width 84 height 22
click at [397, 343] on p "400、我深願更像[DEMOGRAPHIC_DATA]" at bounding box center [396, 334] width 705 height 22
click at [167, 78] on span "證道 讚美詩" at bounding box center [145, 77] width 65 height 22
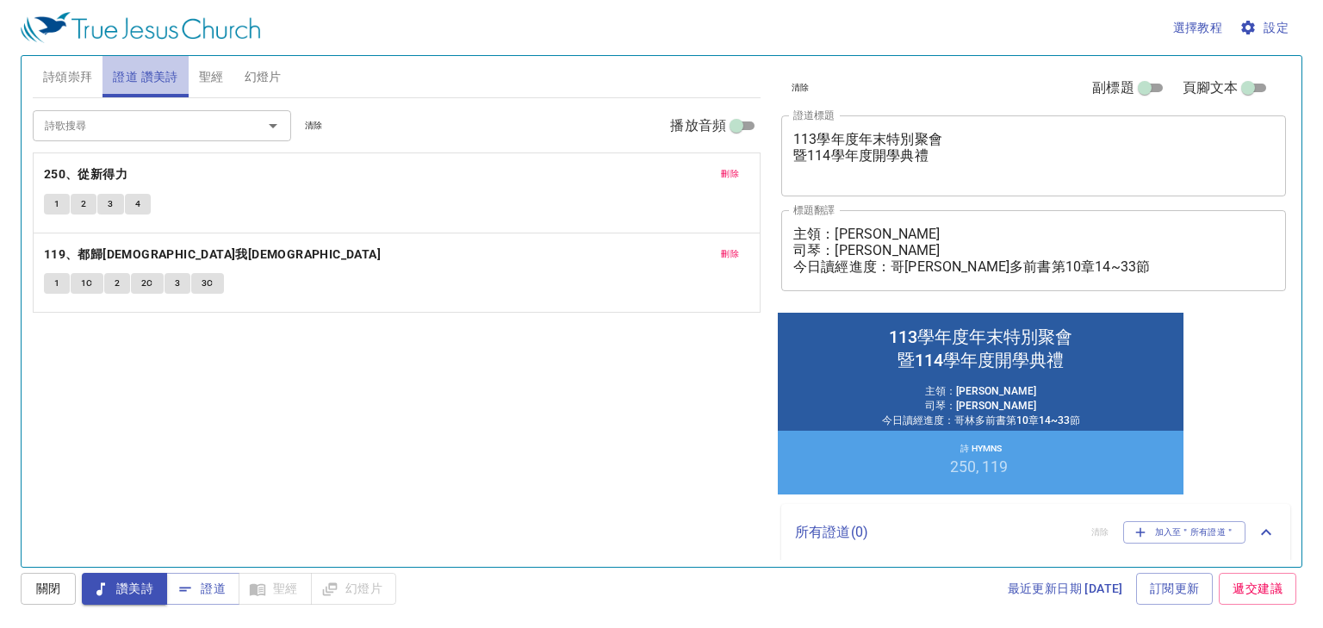
click at [130, 79] on span "證道 讚美詩" at bounding box center [145, 77] width 65 height 22
drag, startPoint x: 99, startPoint y: 158, endPoint x: 98, endPoint y: 170, distance: 11.2
click at [99, 162] on div "刪除 250、從新得力 1 2 3 4" at bounding box center [397, 192] width 726 height 79
click at [99, 171] on b "250、從新得力" at bounding box center [86, 175] width 84 height 22
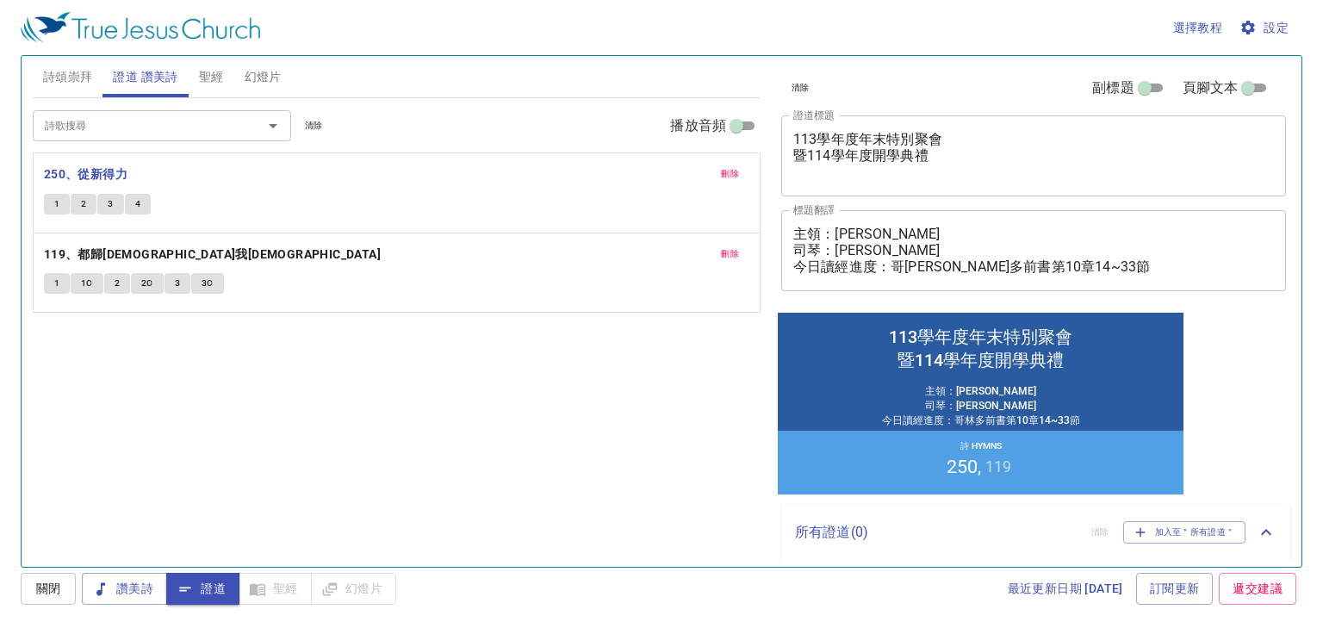
click at [62, 198] on button "1" at bounding box center [57, 204] width 26 height 21
click at [90, 205] on button "2" at bounding box center [84, 204] width 26 height 21
click at [114, 203] on button "3" at bounding box center [110, 204] width 26 height 21
click at [142, 205] on button "4" at bounding box center [138, 204] width 26 height 21
click at [420, 205] on div "1 2 3 4" at bounding box center [396, 206] width 705 height 25
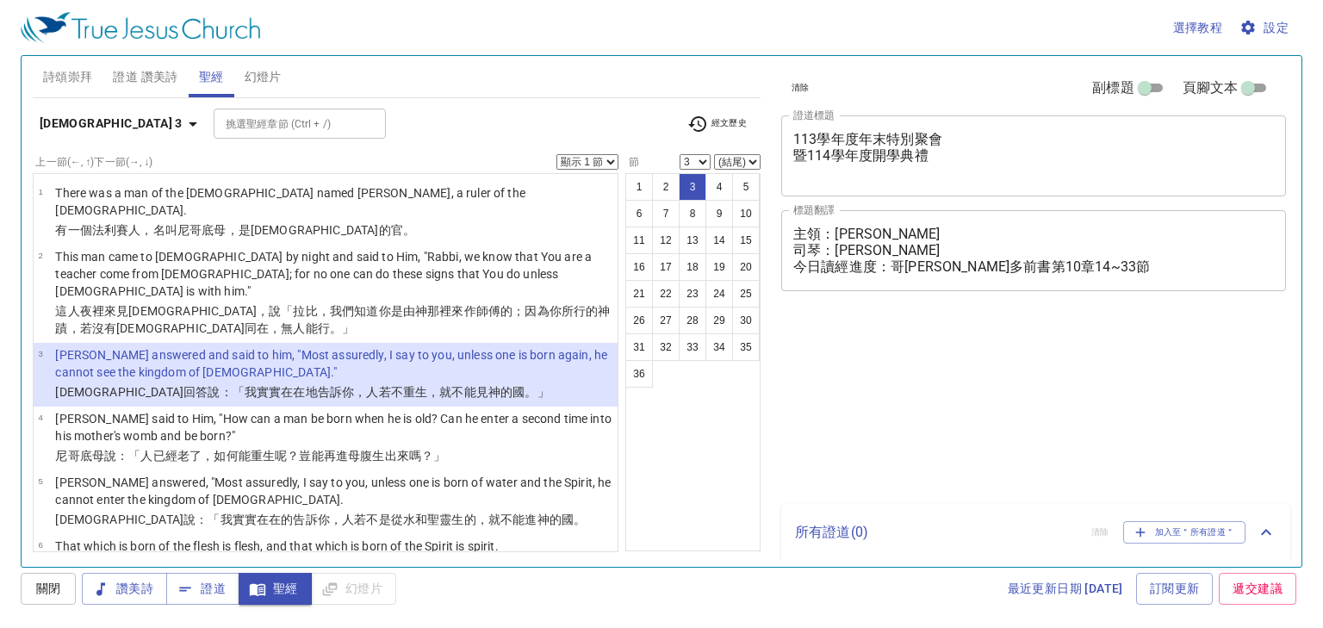
select select "3"
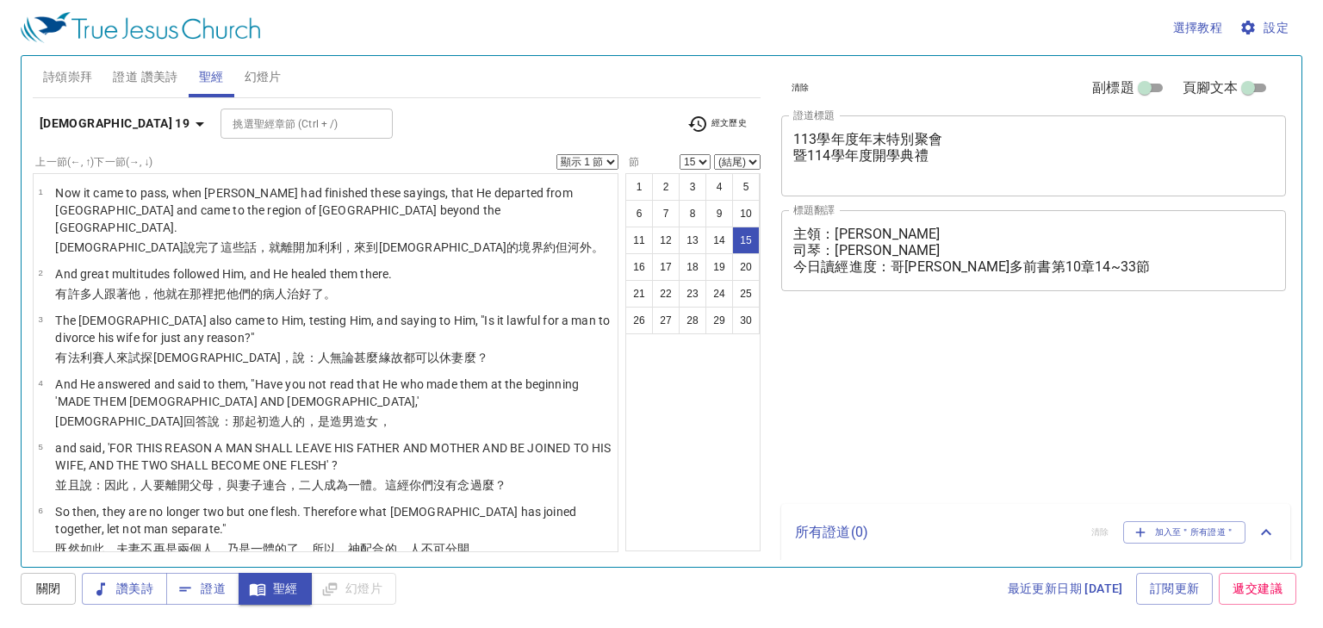
select select "15"
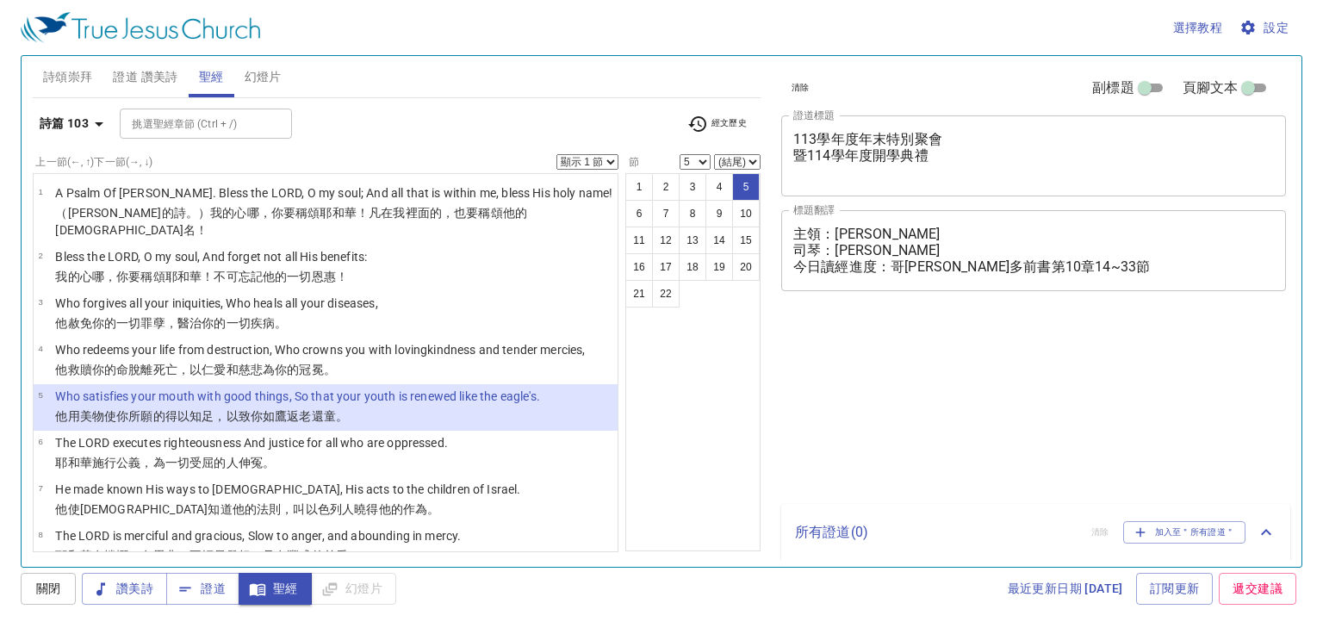
select select "5"
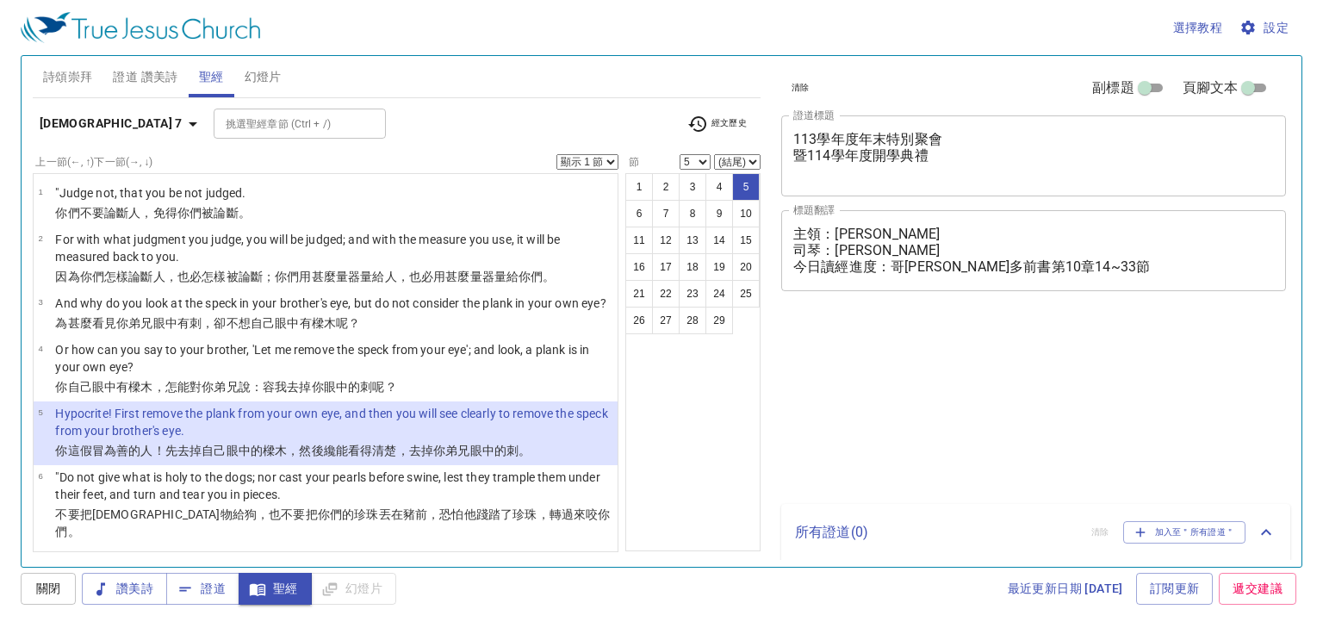
select select "5"
